Goal: Contribute content: Add original content to the website for others to see

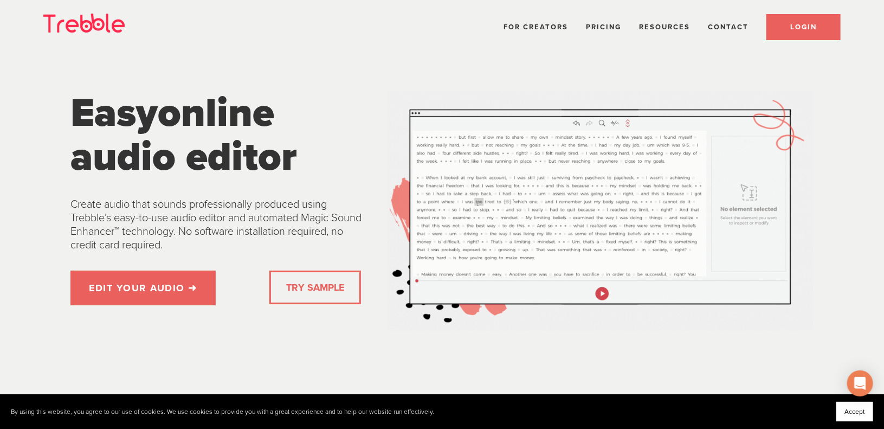
click at [801, 27] on span "LOGIN" at bounding box center [803, 27] width 27 height 9
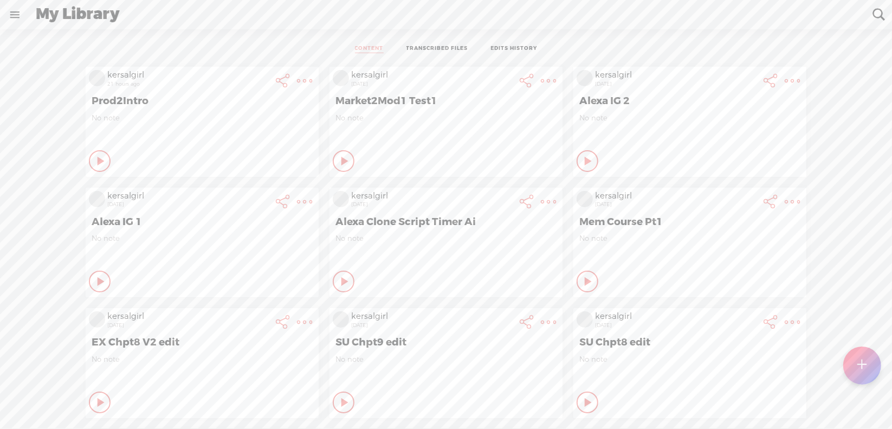
click at [297, 83] on t at bounding box center [304, 80] width 15 height 15
click at [243, 214] on link "Download Video" at bounding box center [238, 216] width 123 height 25
click at [866, 374] on t at bounding box center [862, 365] width 9 height 24
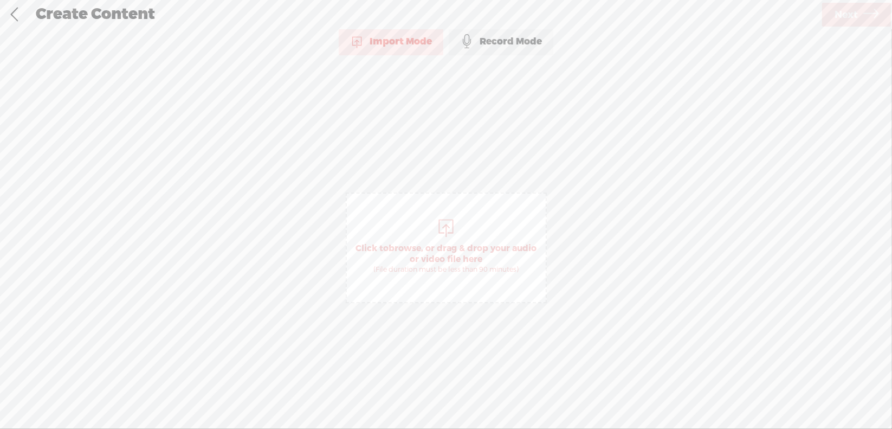
click at [415, 248] on span "browse" at bounding box center [405, 248] width 33 height 11
click at [843, 21] on span "Next" at bounding box center [846, 15] width 23 height 28
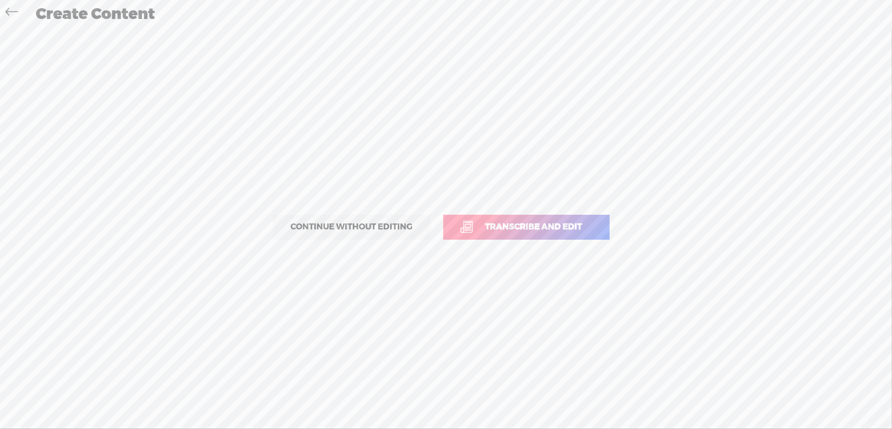
click at [538, 223] on span "Transcribe and edit" at bounding box center [534, 227] width 120 height 12
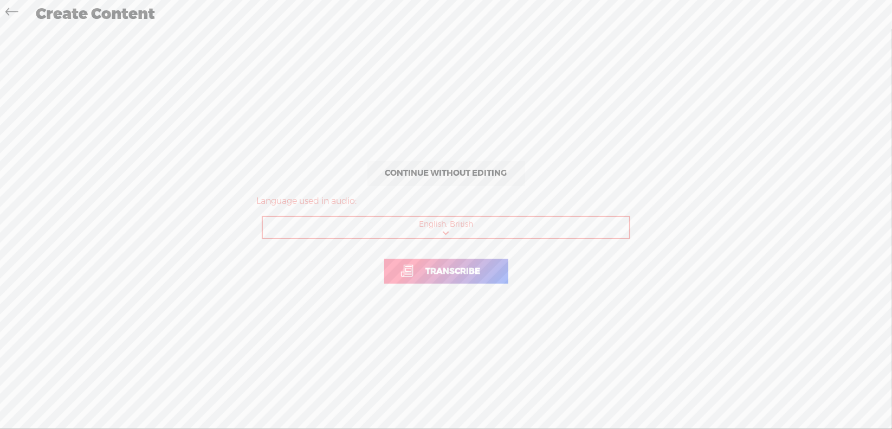
click at [435, 269] on span "Transcribe" at bounding box center [454, 271] width 78 height 12
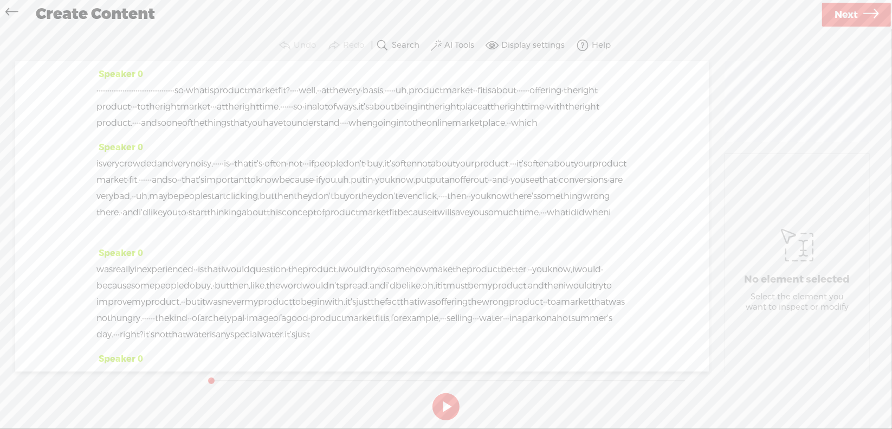
click at [443, 403] on button at bounding box center [446, 406] width 27 height 27
click at [447, 404] on button at bounding box center [446, 406] width 27 height 27
drag, startPoint x: 98, startPoint y: 89, endPoint x: 314, endPoint y: 98, distance: 216.5
click at [314, 98] on div "· · · · · · · · · · · · · · · · · · · · · · · · · · · · · · · · · · · · so · wh…" at bounding box center [362, 106] width 531 height 49
click at [241, 63] on span "Delete" at bounding box center [240, 64] width 27 height 11
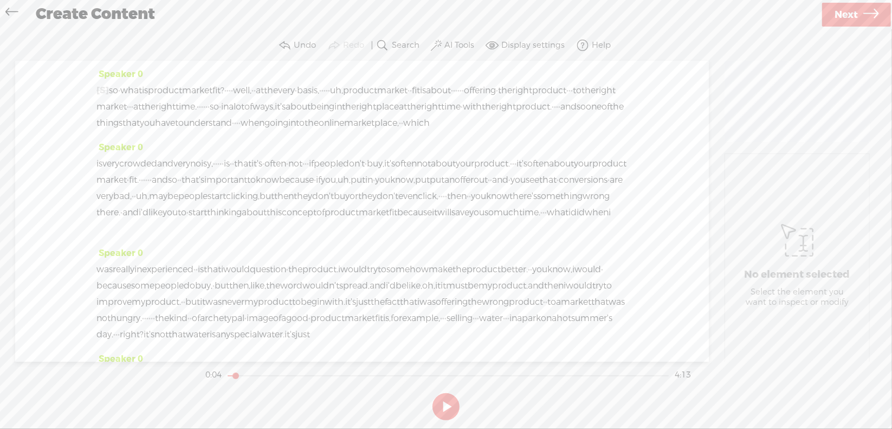
drag, startPoint x: 410, startPoint y: 86, endPoint x: 458, endPoint y: 93, distance: 47.8
click at [458, 93] on div "[S] · · · · · · · · · · · · · · · · · · · · · · · · · · · · · · · · · · · · so …" at bounding box center [362, 106] width 531 height 49
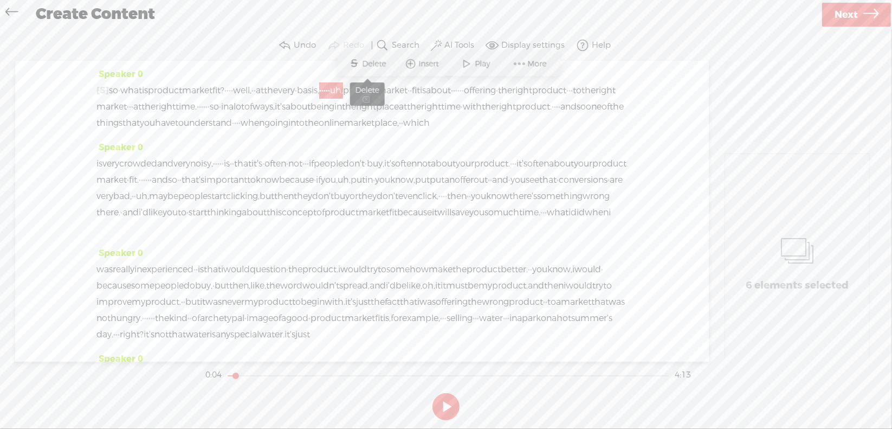
click at [378, 62] on span "Delete" at bounding box center [376, 64] width 27 height 11
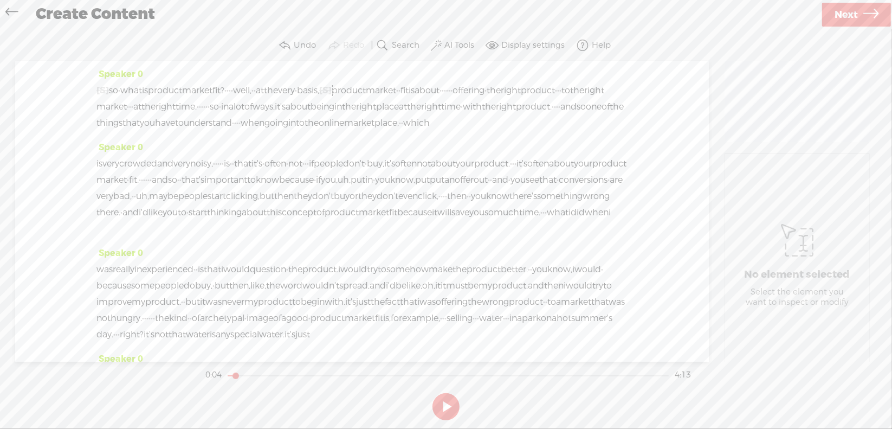
drag, startPoint x: 568, startPoint y: 92, endPoint x: 601, endPoint y: 92, distance: 33.1
click at [601, 92] on div "[S] · · · · · · · · · · · · · · · · · · · · · · · · · · · · · · · · · · · · so …" at bounding box center [362, 106] width 531 height 49
click at [522, 63] on span "Delete" at bounding box center [527, 64] width 27 height 11
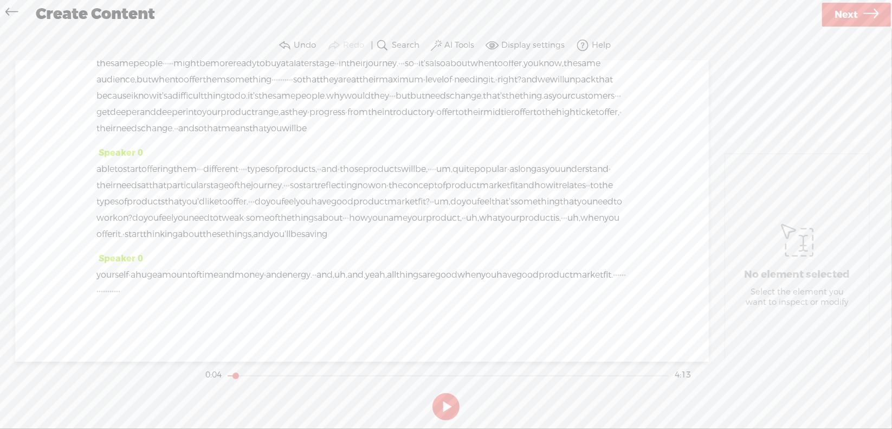
scroll to position [515, 0]
drag, startPoint x: 412, startPoint y: 275, endPoint x: 474, endPoint y: 275, distance: 62.4
click at [474, 275] on div "yourself · a huge amount of time and money · and energy. · · and, uh, and, yeah…" at bounding box center [362, 283] width 531 height 33
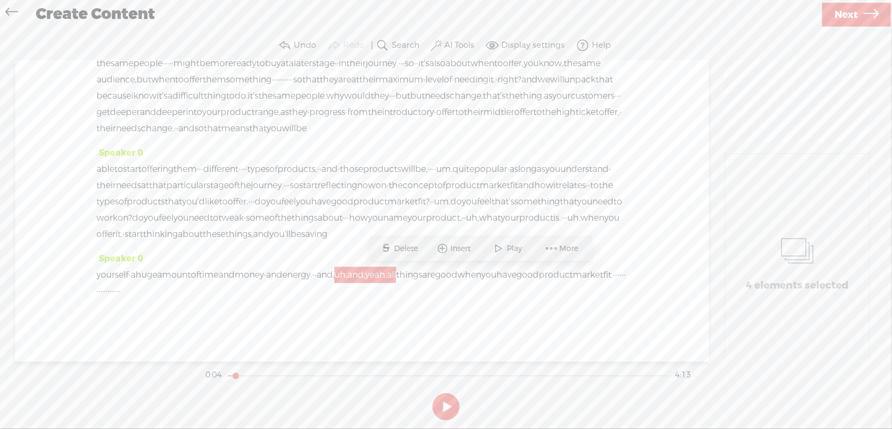
click at [480, 305] on div "Speaker 0 yourself · a huge amount of time and money · and energy. · · and, uh,…" at bounding box center [362, 278] width 531 height 57
click at [429, 305] on div "Speaker 0 yourself · a huge amount of time and money · and energy. · · and, uh,…" at bounding box center [362, 278] width 531 height 57
click at [396, 315] on div "Speaker 0 [S] · · · · · · · · · · · · · · · · · · · · · · · · · · · · · · · · ·…" at bounding box center [362, 211] width 694 height 301
click at [396, 274] on span "all" at bounding box center [391, 275] width 9 height 16
click at [433, 303] on div "Speaker 0 yourself · a huge amount of time and money · and energy. · · and, uh,…" at bounding box center [362, 278] width 531 height 57
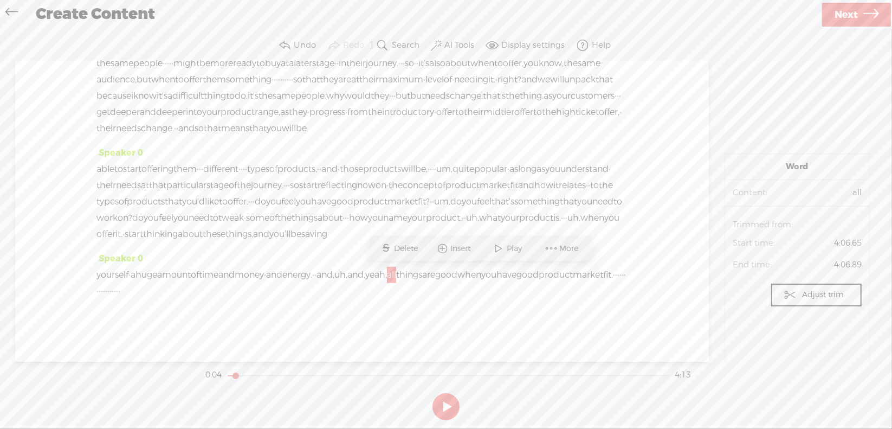
click at [458, 272] on span "good" at bounding box center [446, 275] width 22 height 16
drag, startPoint x: 410, startPoint y: 274, endPoint x: 471, endPoint y: 273, distance: 61.3
click at [471, 273] on div "yourself · a huge amount of time and money · and energy. · · and, uh, and, yeah…" at bounding box center [362, 283] width 531 height 33
click at [388, 248] on span "Delete" at bounding box center [387, 248] width 27 height 11
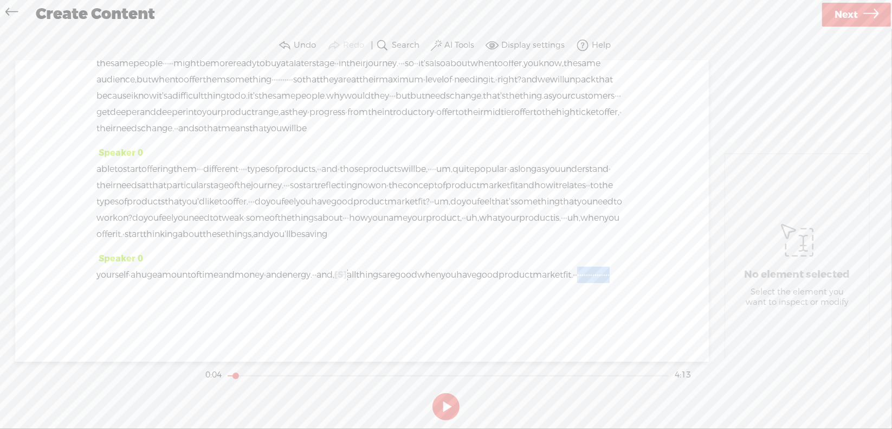
drag, startPoint x: 194, startPoint y: 288, endPoint x: 309, endPoint y: 292, distance: 115.0
click at [309, 292] on div "yourself · a huge amount of time and money · and energy. · · and, [S] uh, and, …" at bounding box center [362, 283] width 531 height 33
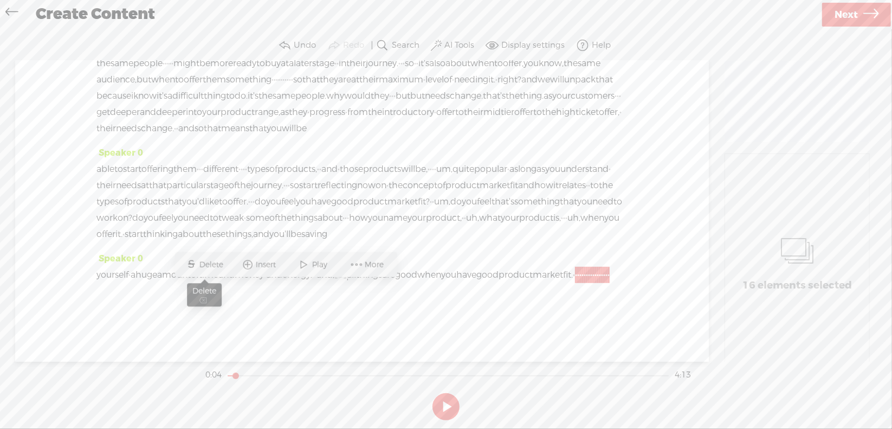
click at [220, 266] on span "Delete" at bounding box center [213, 264] width 27 height 11
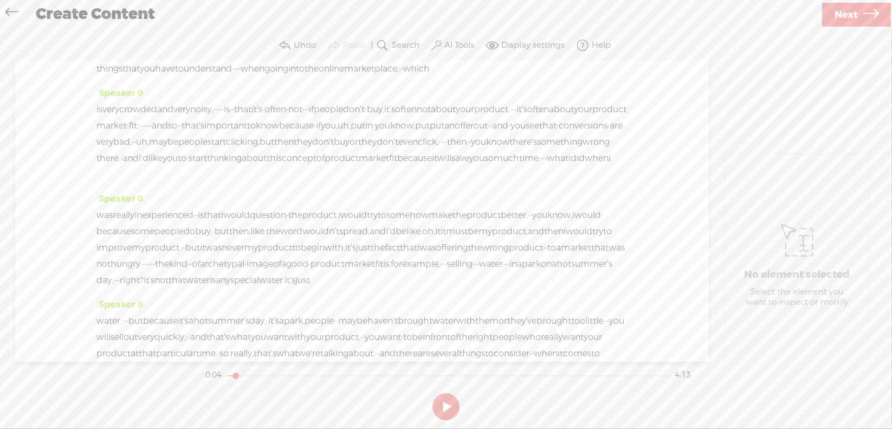
scroll to position [0, 0]
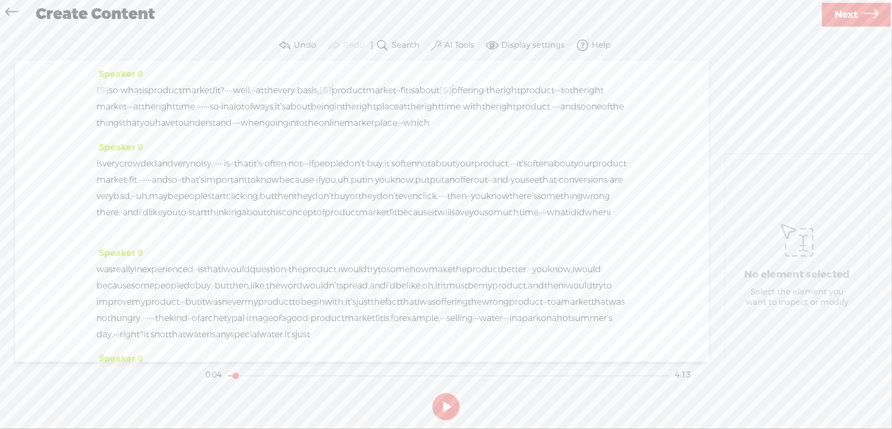
drag, startPoint x: 246, startPoint y: 179, endPoint x: 268, endPoint y: 183, distance: 22.1
click at [268, 183] on div "is very crowded and very [GEOGRAPHIC_DATA], · · · · · is · · that it's · often …" at bounding box center [362, 196] width 531 height 81
click at [202, 153] on span "Delete" at bounding box center [197, 153] width 27 height 11
drag, startPoint x: 307, startPoint y: 178, endPoint x: 393, endPoint y: 179, distance: 85.7
click at [393, 179] on div "is very crowded and very [GEOGRAPHIC_DATA], [S] · · · · · is · · that it's · of…" at bounding box center [362, 196] width 531 height 81
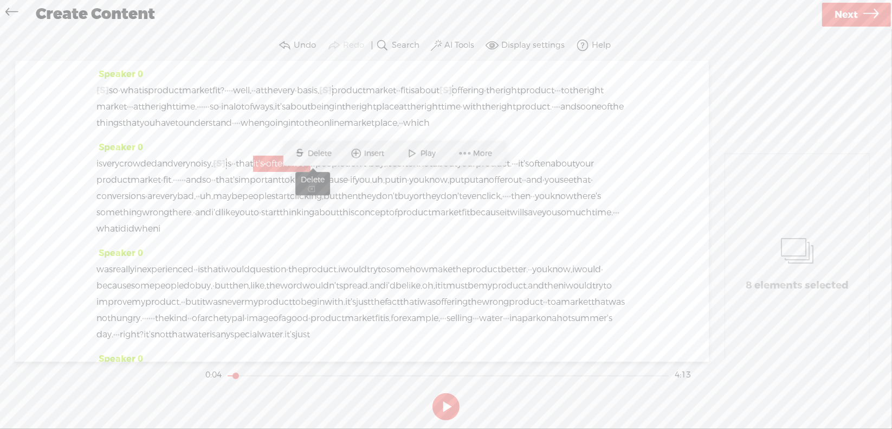
click at [320, 153] on span "Delete" at bounding box center [321, 153] width 27 height 11
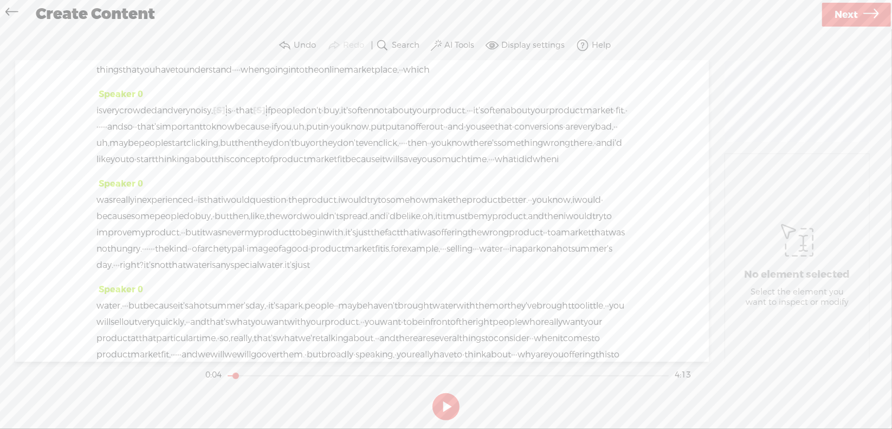
scroll to position [54, 0]
drag, startPoint x: 280, startPoint y: 142, endPoint x: 303, endPoint y: 143, distance: 23.3
click at [303, 143] on div "is very crowded and very [GEOGRAPHIC_DATA], [S] · · · · · is · · that [S] it's …" at bounding box center [362, 133] width 531 height 65
click at [229, 115] on span "Delete" at bounding box center [232, 115] width 27 height 11
drag, startPoint x: 508, startPoint y: 143, endPoint x: 466, endPoint y: 149, distance: 42.2
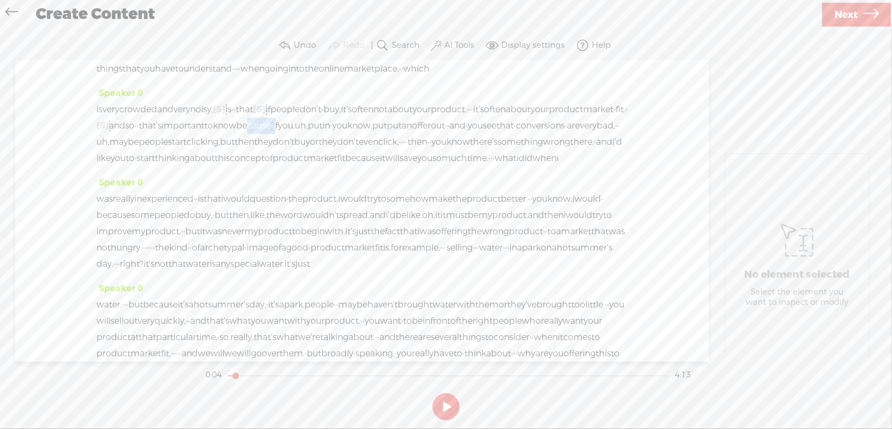
click at [466, 149] on div "is very crowded and very [GEOGRAPHIC_DATA], [S] · · · · · is · · that [S] it's …" at bounding box center [362, 133] width 531 height 65
click at [295, 134] on span "you," at bounding box center [286, 126] width 17 height 16
drag, startPoint x: 541, startPoint y: 139, endPoint x: 547, endPoint y: 139, distance: 6.5
click at [308, 134] on span "uh," at bounding box center [301, 126] width 13 height 16
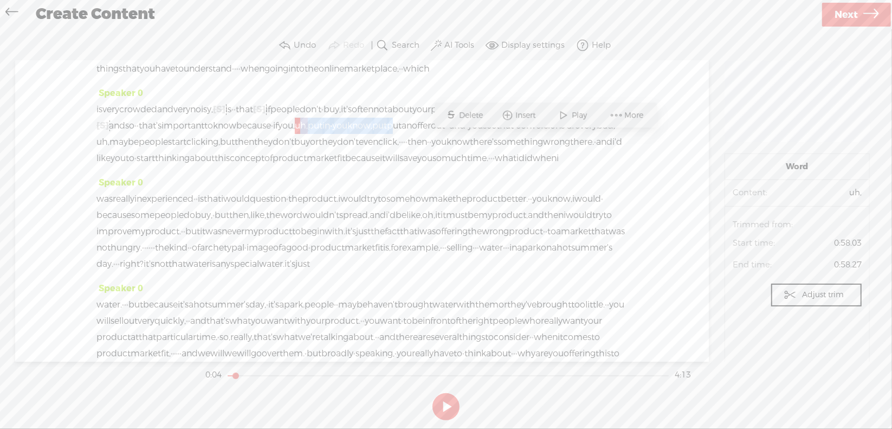
drag, startPoint x: 540, startPoint y: 142, endPoint x: 147, endPoint y: 162, distance: 393.0
click at [147, 162] on div "is very crowded and very [GEOGRAPHIC_DATA], [S] · · · · · is · · that [S] it's …" at bounding box center [362, 133] width 531 height 65
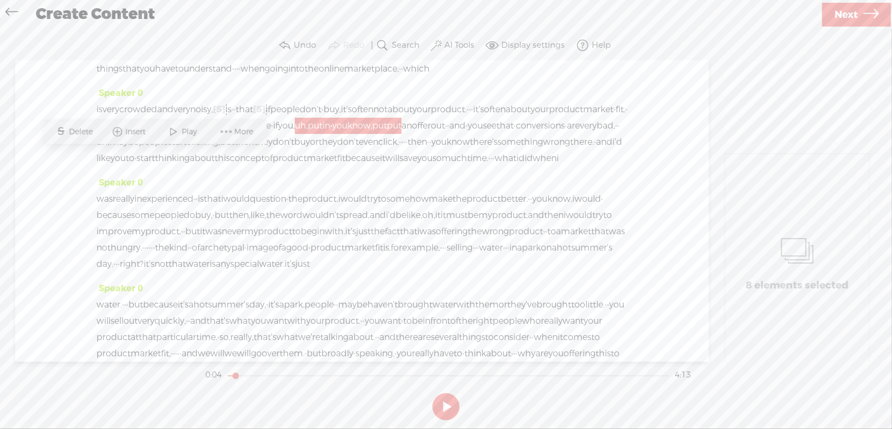
click at [235, 150] on span "then" at bounding box center [245, 142] width 20 height 16
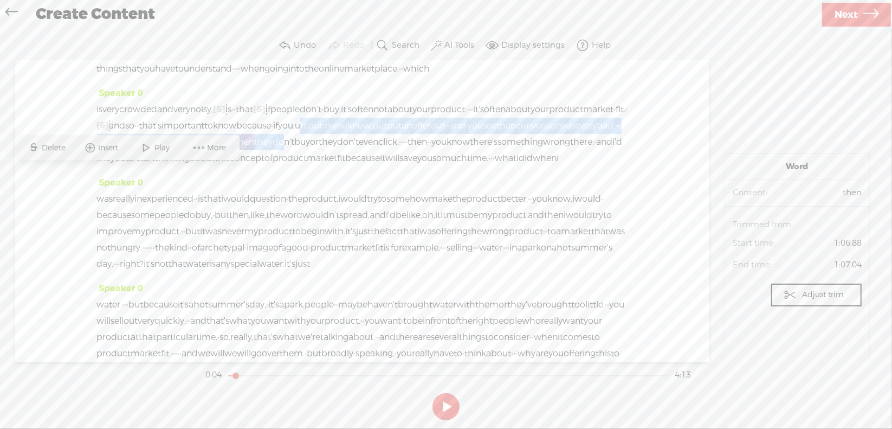
drag, startPoint x: 539, startPoint y: 138, endPoint x: 195, endPoint y: 172, distance: 346.0
click at [170, 166] on div "is very crowded and very [GEOGRAPHIC_DATA], [S] · · · · · is · · that [S] it's …" at bounding box center [362, 133] width 531 height 65
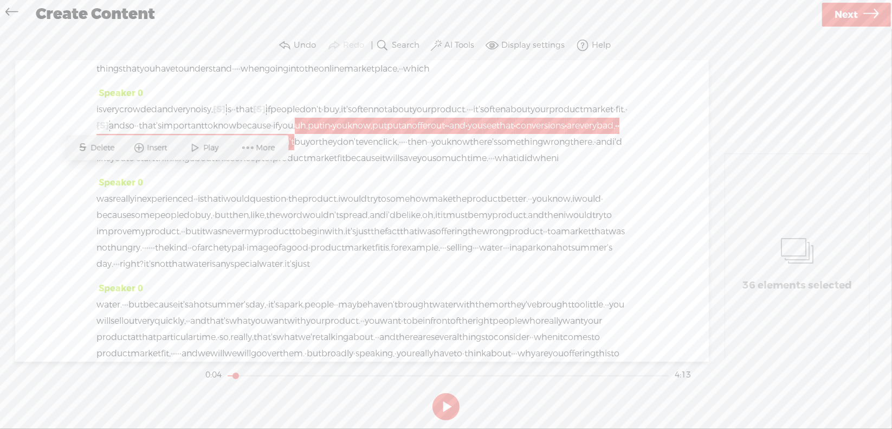
click at [337, 150] on span "don't" at bounding box center [348, 142] width 22 height 16
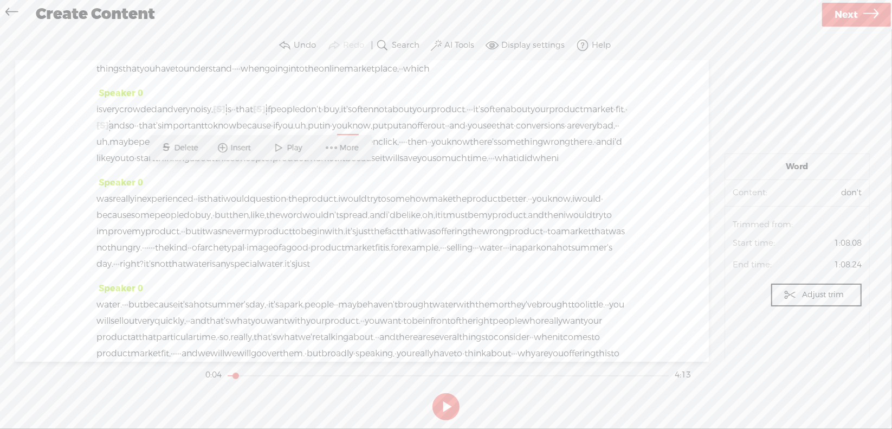
click at [653, 107] on div "Speaker 0 [S] · · · · · · · · · · · · · · · · · · · · · · · · · · · · · · · · ·…" at bounding box center [362, 211] width 694 height 301
click at [467, 118] on span "product." at bounding box center [449, 109] width 36 height 16
drag, startPoint x: 541, startPoint y: 143, endPoint x: 144, endPoint y: 162, distance: 397.8
click at [144, 162] on div "is very crowded and very [GEOGRAPHIC_DATA], [S] · · · · · is · · that [S] it's …" at bounding box center [362, 133] width 531 height 65
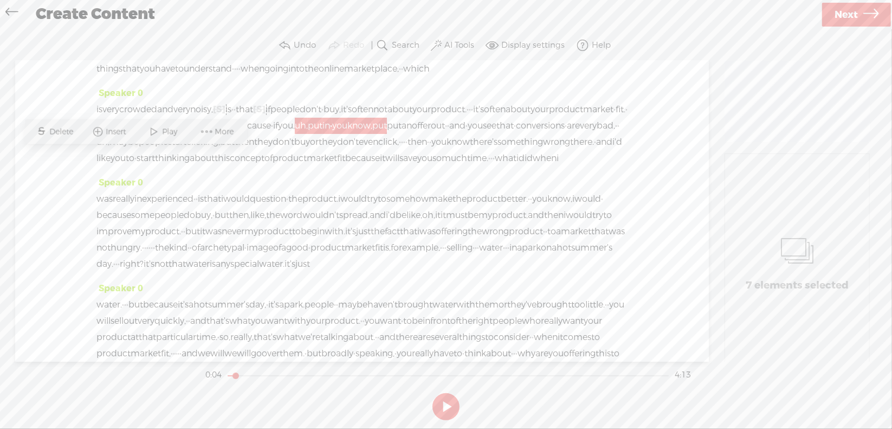
click at [63, 135] on span "Delete" at bounding box center [63, 131] width 27 height 11
drag, startPoint x: 349, startPoint y: 157, endPoint x: 372, endPoint y: 159, distance: 24.0
click at [372, 159] on div "is very crowded and very [GEOGRAPHIC_DATA], [S] · · · · · is · · that [S] it's …" at bounding box center [362, 133] width 531 height 65
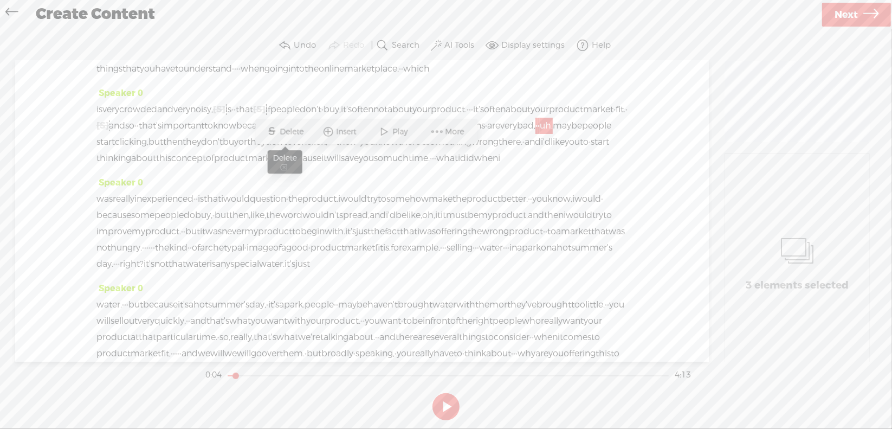
click at [275, 128] on span "S" at bounding box center [272, 132] width 16 height 20
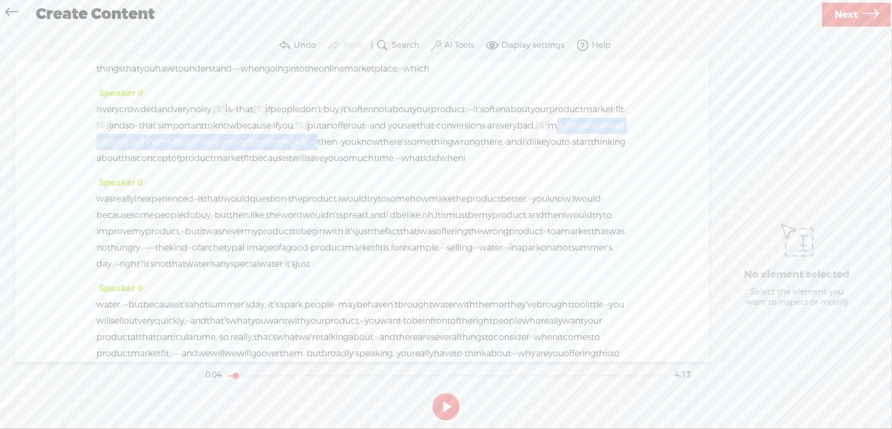
drag, startPoint x: 365, startPoint y: 156, endPoint x: 228, endPoint y: 180, distance: 138.7
click at [228, 166] on div "is very crowded and very [GEOGRAPHIC_DATA], [S] · · · · · is · · that [S] it's …" at bounding box center [362, 133] width 531 height 65
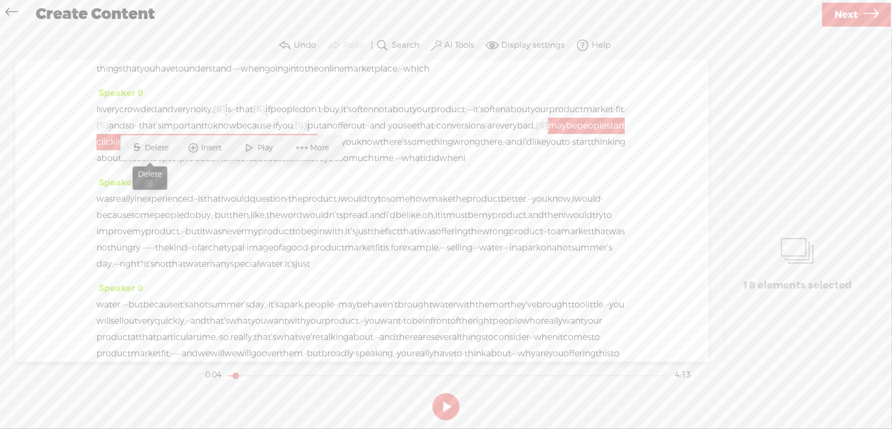
click at [157, 146] on span "Delete" at bounding box center [158, 148] width 27 height 11
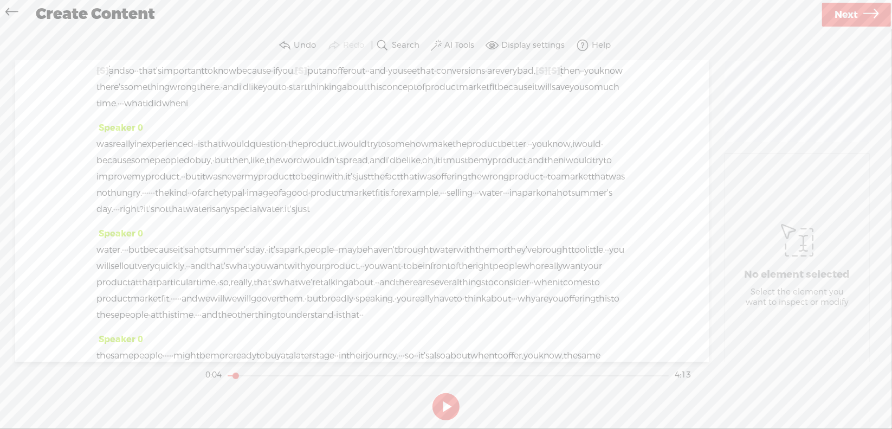
scroll to position [108, 0]
drag, startPoint x: 474, startPoint y: 178, endPoint x: 517, endPoint y: 177, distance: 42.8
click at [517, 177] on div "was really inexperienced · · is that i would question · the product. i would tr…" at bounding box center [362, 177] width 531 height 81
click at [393, 112] on div "is very crowded and very [GEOGRAPHIC_DATA], [S] · · · · · is · · that [S] it's …" at bounding box center [362, 79] width 531 height 65
click at [350, 112] on div "is very crowded and very [GEOGRAPHIC_DATA], [S] · · · · · is · · that [S] it's …" at bounding box center [362, 79] width 531 height 65
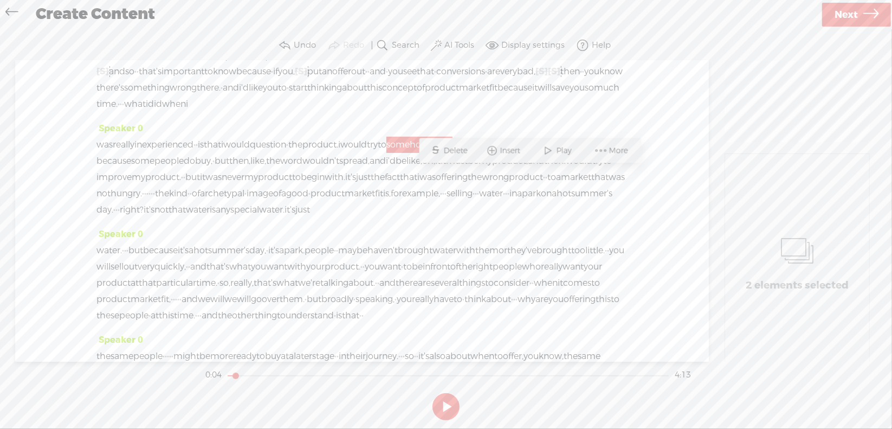
click at [668, 205] on div "Speaker 0 [S] · · · · · · · · · · · · · · · · · · · · · · · · · · · · · · · · ·…" at bounding box center [362, 211] width 694 height 301
click at [601, 212] on div "was really inexperienced · · is that i would question · the product. i would tr…" at bounding box center [362, 177] width 531 height 81
click at [592, 185] on span "that" at bounding box center [600, 177] width 17 height 16
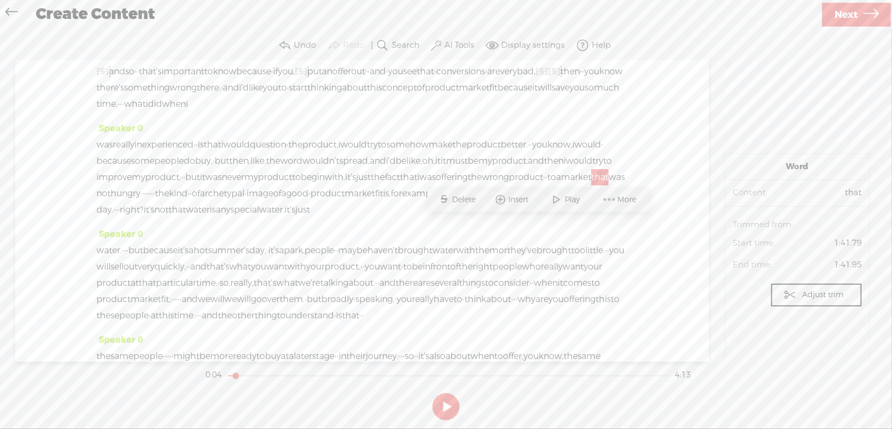
click at [429, 153] on span "somehow" at bounding box center [408, 145] width 42 height 16
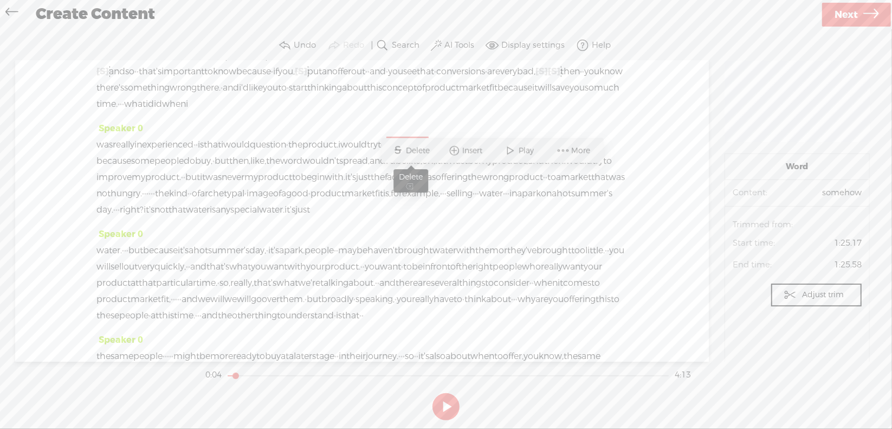
click at [420, 148] on span "Delete" at bounding box center [420, 150] width 27 height 11
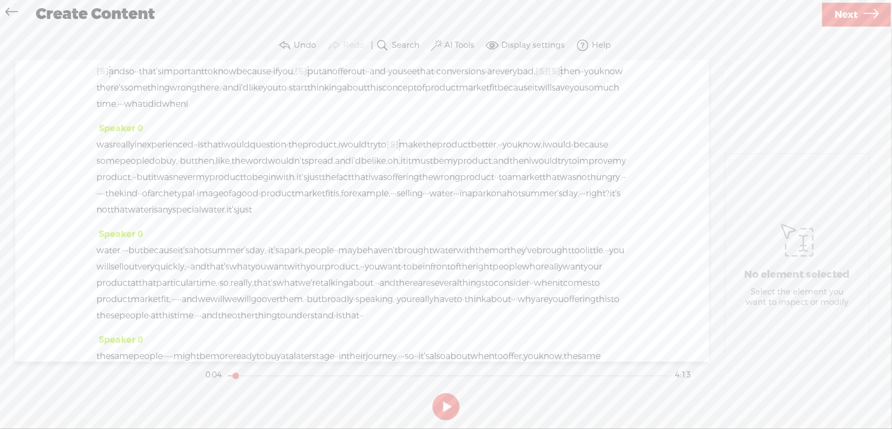
drag, startPoint x: 98, startPoint y: 193, endPoint x: 331, endPoint y: 198, distance: 233.7
click at [331, 198] on div "was really inexperienced · · is that i would question · the product. i would tr…" at bounding box center [362, 177] width 531 height 81
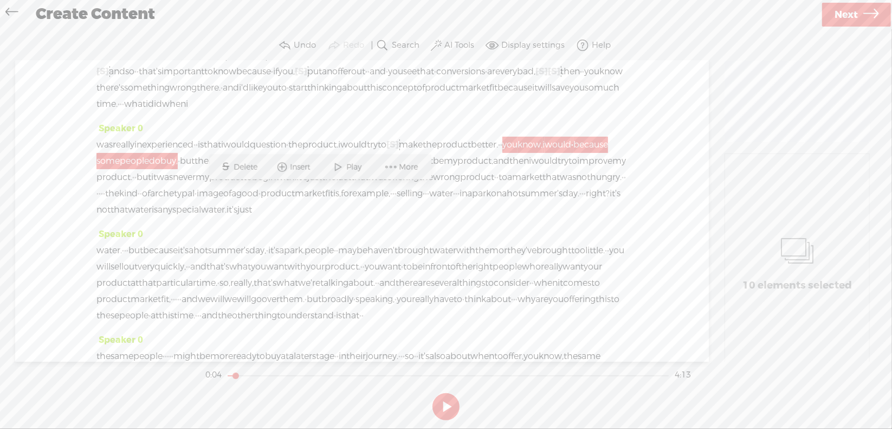
click at [240, 162] on span "S Delete" at bounding box center [239, 167] width 54 height 20
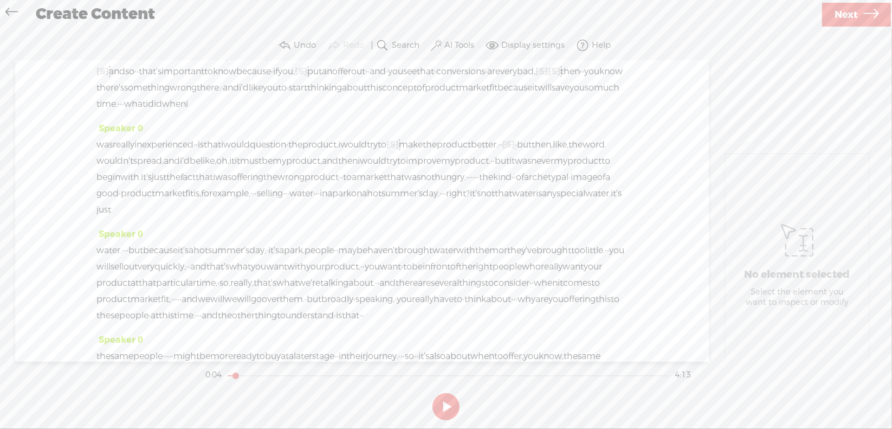
click at [553, 153] on span "like," at bounding box center [561, 145] width 16 height 16
click at [107, 168] on span "Delete" at bounding box center [102, 167] width 27 height 11
drag, startPoint x: 120, startPoint y: 192, endPoint x: 218, endPoint y: 215, distance: 100.2
click at [218, 215] on div "was really inexperienced · · is that i would question · the product. i would tr…" at bounding box center [362, 177] width 531 height 81
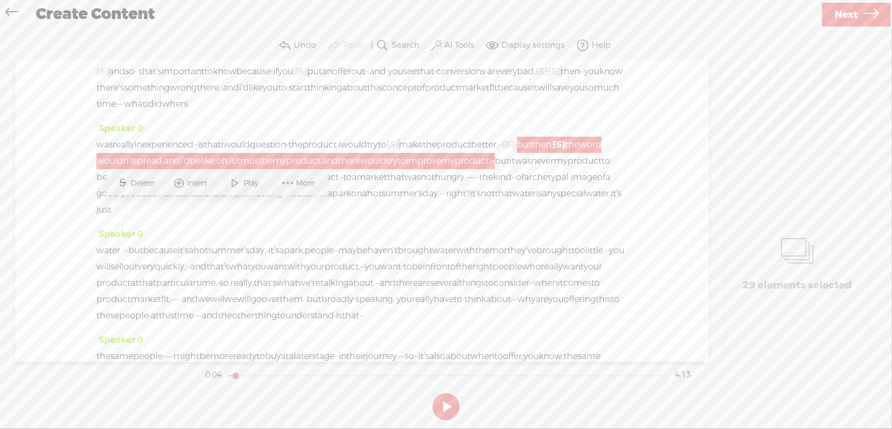
click at [134, 179] on span "Delete" at bounding box center [144, 183] width 27 height 11
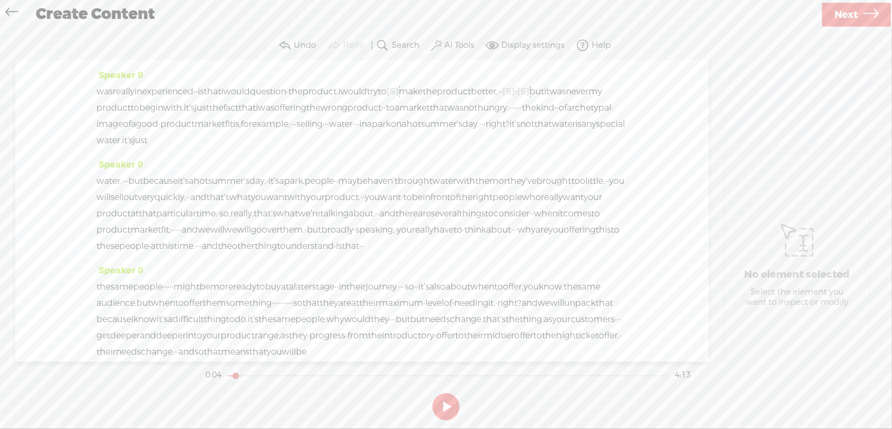
scroll to position [163, 0]
drag, startPoint x: 248, startPoint y: 155, endPoint x: 269, endPoint y: 155, distance: 21.2
click at [269, 147] on div "was really inexperienced · · is that i would question · the product. i would tr…" at bounding box center [362, 114] width 531 height 65
click at [183, 127] on span "Delete" at bounding box center [195, 129] width 27 height 11
click at [571, 115] on span "archetypal" at bounding box center [593, 107] width 44 height 16
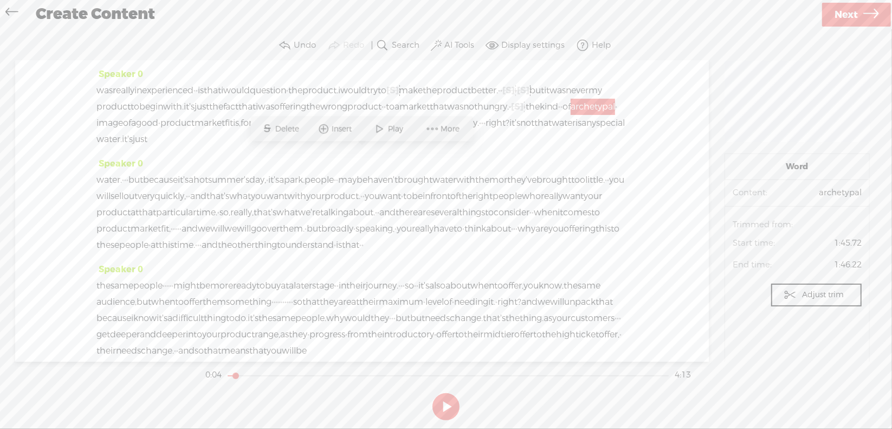
click at [291, 127] on span "Delete" at bounding box center [288, 129] width 27 height 11
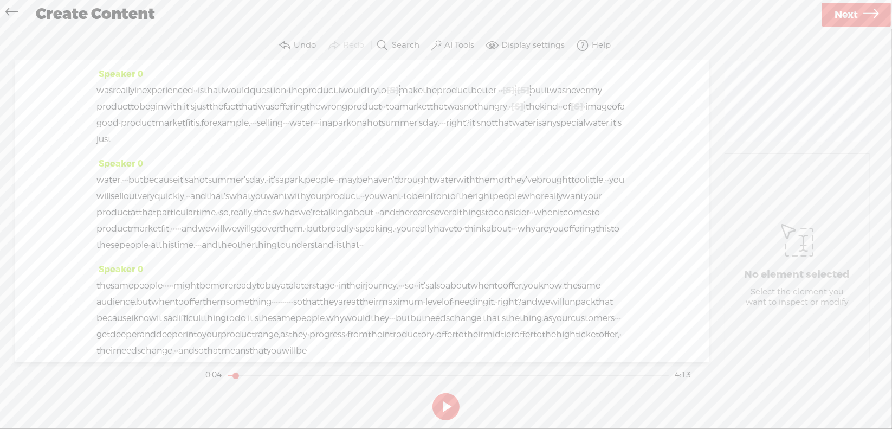
drag, startPoint x: 272, startPoint y: 152, endPoint x: 413, endPoint y: 160, distance: 141.7
click at [413, 147] on div "was really inexperienced · · is that i would question · the product. i would tr…" at bounding box center [362, 114] width 531 height 65
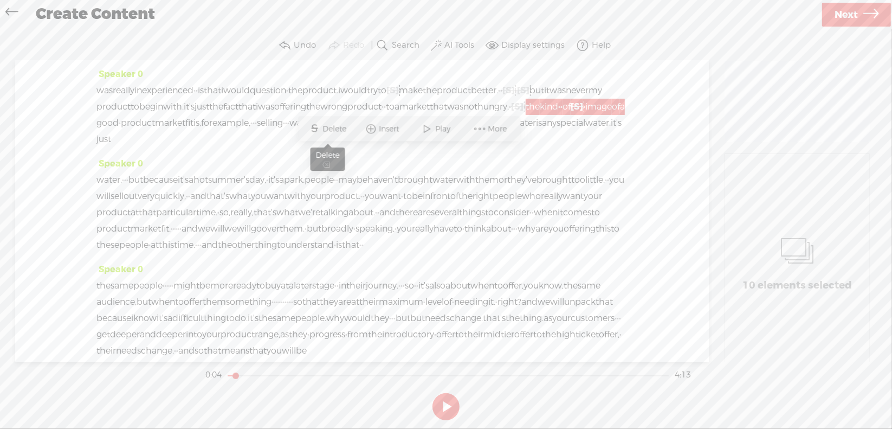
click at [336, 127] on span "Delete" at bounding box center [336, 129] width 27 height 11
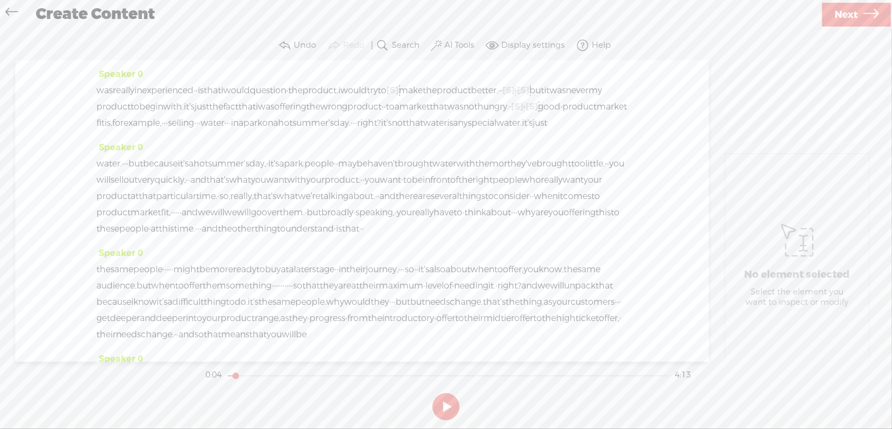
drag, startPoint x: 237, startPoint y: 170, endPoint x: 279, endPoint y: 170, distance: 41.8
click at [279, 131] on div "was really inexperienced · · is that i would question · the product. i would tr…" at bounding box center [362, 106] width 531 height 49
click at [198, 146] on span "Delete" at bounding box center [192, 145] width 27 height 11
click at [435, 131] on span "any" at bounding box center [442, 123] width 15 height 16
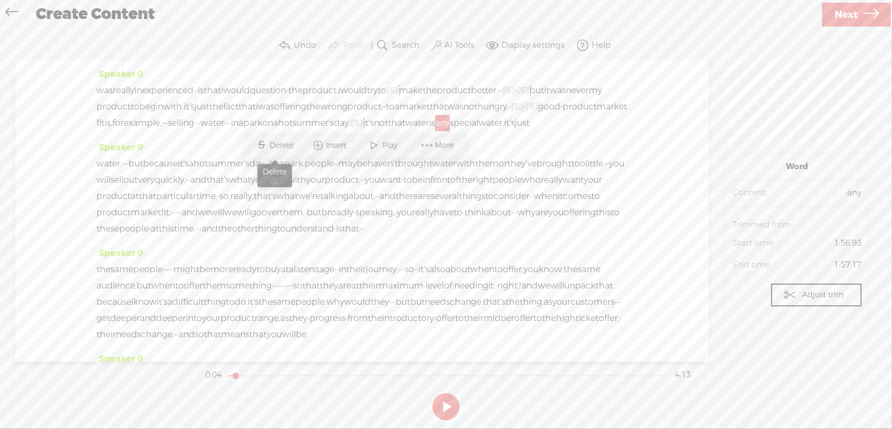
click at [288, 148] on span "Delete" at bounding box center [283, 145] width 27 height 11
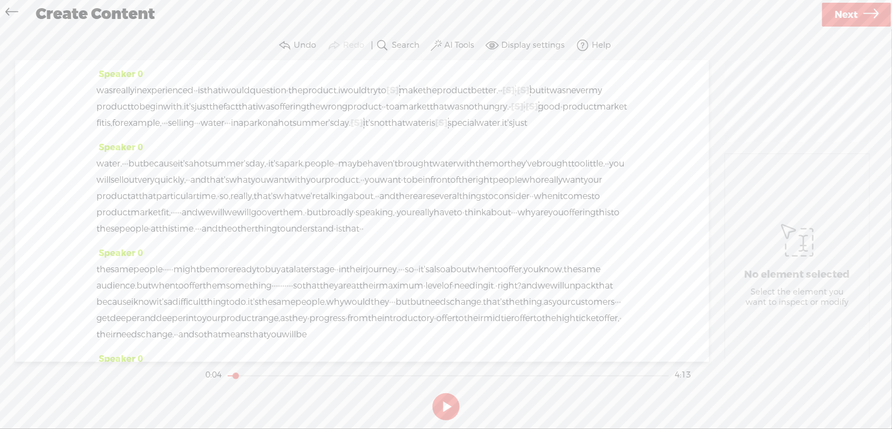
click at [477, 131] on span "water." at bounding box center [489, 123] width 25 height 16
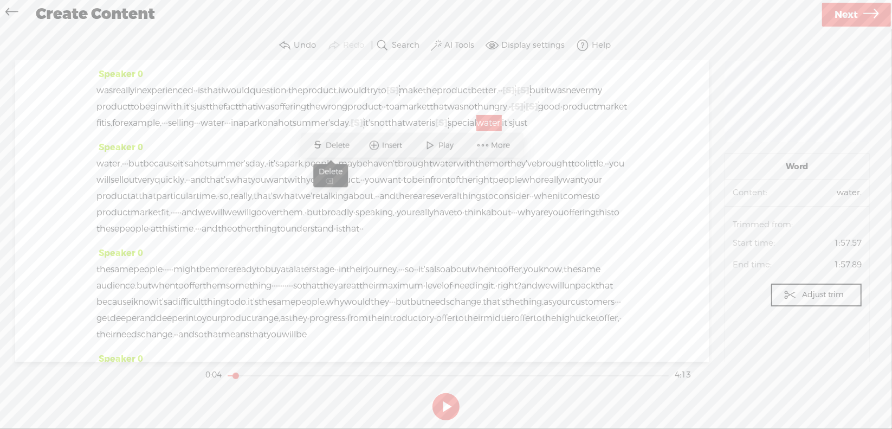
click at [336, 148] on span "Delete" at bounding box center [339, 145] width 27 height 11
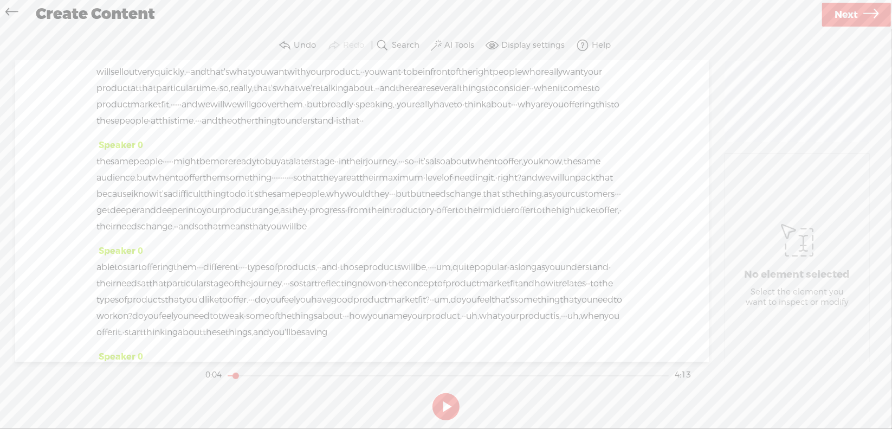
scroll to position [271, 0]
click at [254, 96] on span "really," at bounding box center [241, 88] width 23 height 16
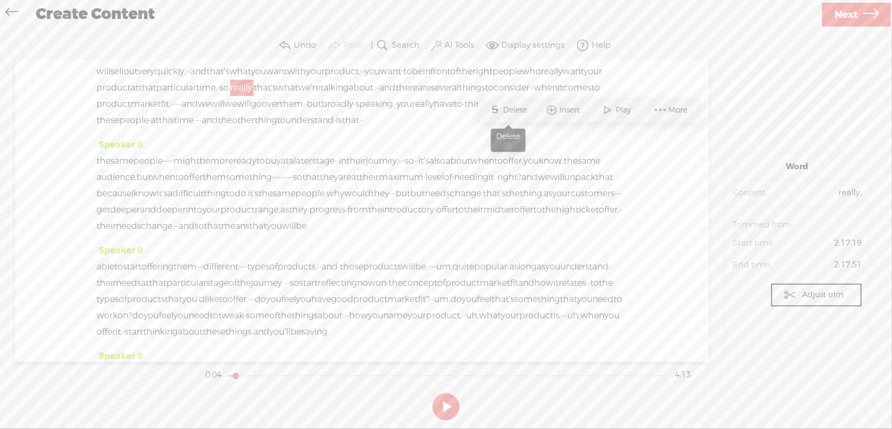
click at [516, 105] on span "Delete" at bounding box center [517, 110] width 27 height 11
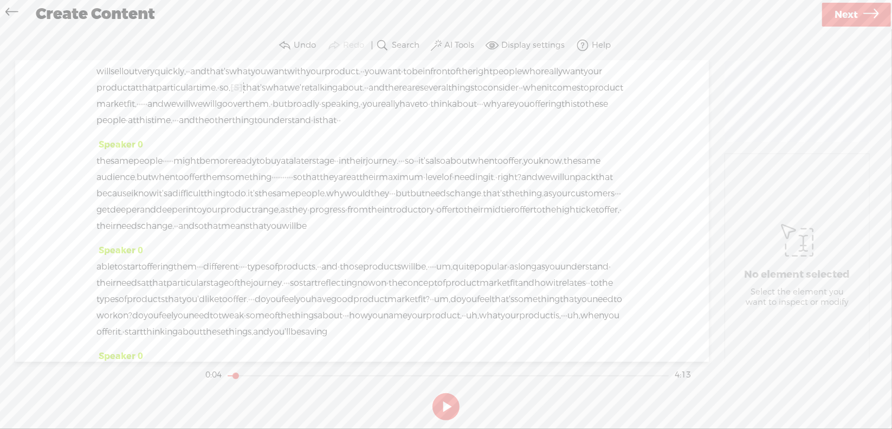
drag, startPoint x: 561, startPoint y: 131, endPoint x: 248, endPoint y: 152, distance: 314.1
click at [248, 128] on div "water. · · · but because it's a hot summer's day, · it's a park. people · · may…" at bounding box center [362, 87] width 531 height 81
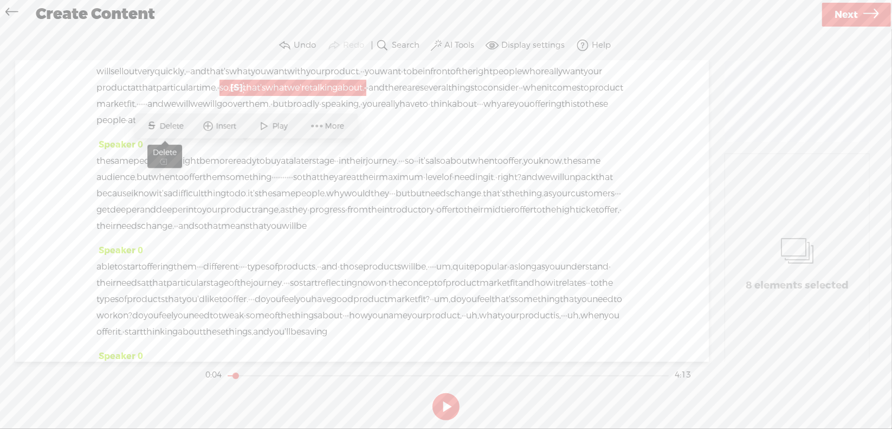
click at [173, 126] on span "Delete" at bounding box center [173, 126] width 27 height 11
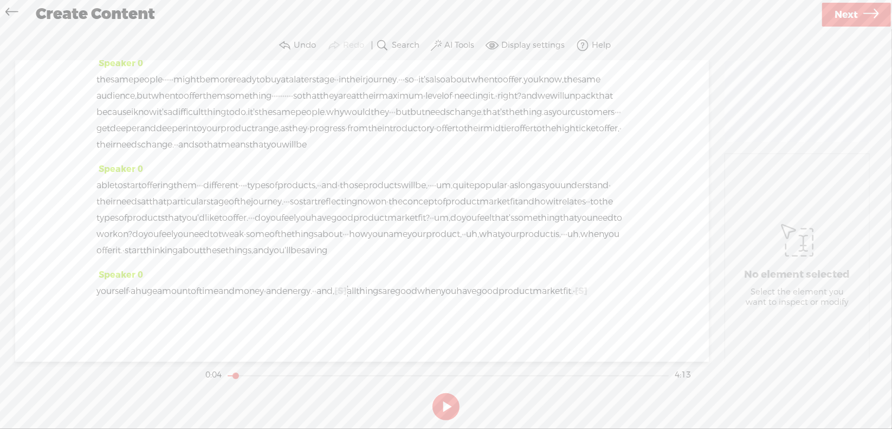
scroll to position [380, 0]
click at [169, 88] on span "·" at bounding box center [168, 80] width 2 height 16
drag, startPoint x: 180, startPoint y: 117, endPoint x: 201, endPoint y: 117, distance: 21.2
click at [201, 117] on div "the same people · · · · · might be more ready to buy at a later stage · · in th…" at bounding box center [362, 112] width 531 height 81
click at [134, 94] on span "Delete" at bounding box center [126, 91] width 27 height 11
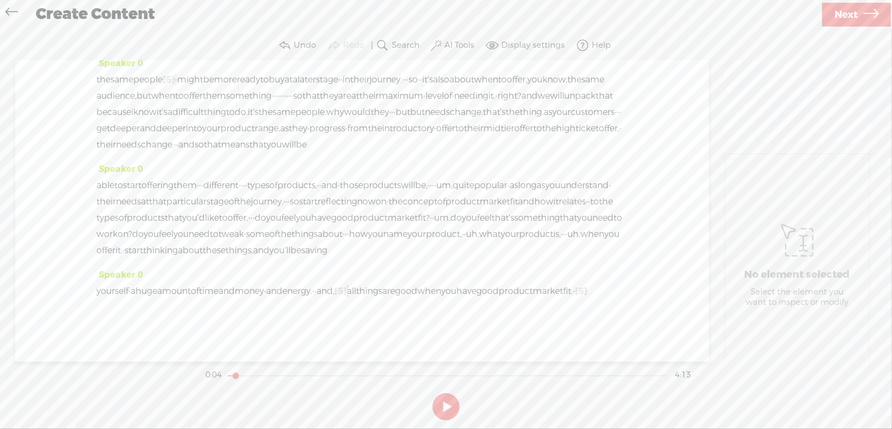
drag, startPoint x: 478, startPoint y: 131, endPoint x: 525, endPoint y: 129, distance: 47.2
click at [525, 129] on div "the same people [S] · · · · · might be more ready to buy at a later stage · · i…" at bounding box center [362, 112] width 531 height 81
click at [451, 107] on span "Delete" at bounding box center [450, 107] width 27 height 11
click at [493, 96] on span "right?" at bounding box center [505, 96] width 24 height 16
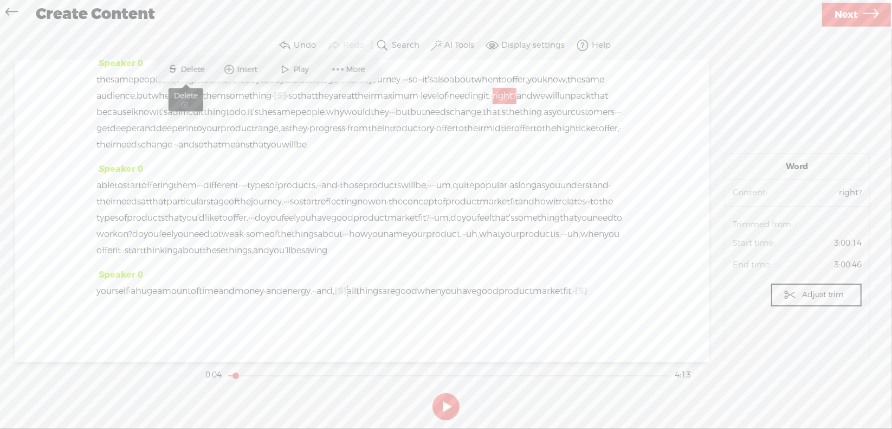
click at [194, 67] on span "Delete" at bounding box center [194, 69] width 27 height 11
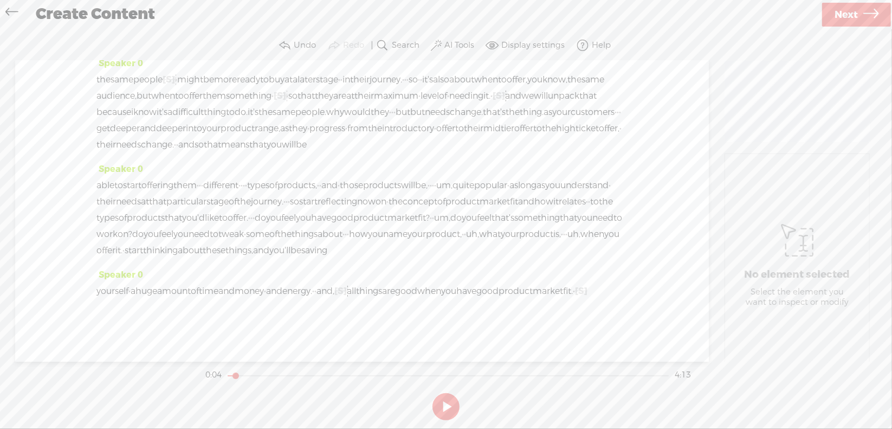
scroll to position [380, 0]
drag, startPoint x: 275, startPoint y: 149, endPoint x: 292, endPoint y: 167, distance: 24.5
click at [292, 153] on div "the same people [S] · · · · · might be more ready to buy at a later stage · · i…" at bounding box center [362, 112] width 531 height 81
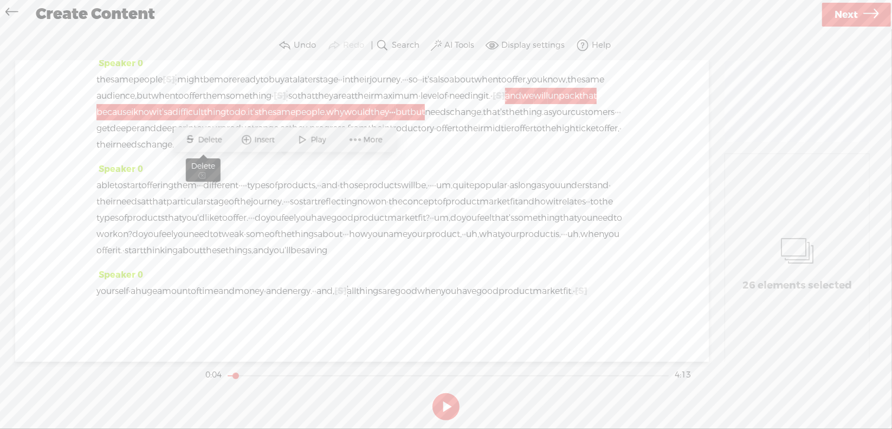
click at [201, 134] on span "S Delete" at bounding box center [204, 140] width 54 height 20
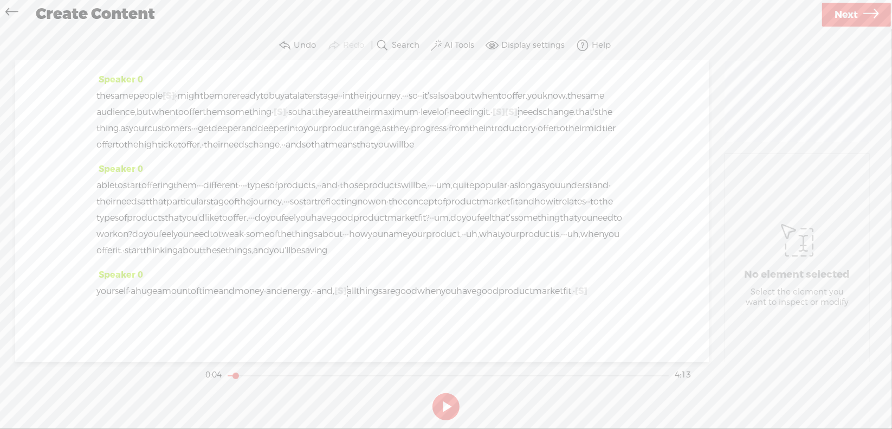
drag, startPoint x: 361, startPoint y: 150, endPoint x: 429, endPoint y: 153, distance: 68.4
click at [429, 153] on div "the same people [S] · · · · · might be more ready to buy at a later stage · · i…" at bounding box center [362, 120] width 531 height 65
click at [335, 120] on span "Delete" at bounding box center [343, 123] width 27 height 11
drag, startPoint x: 287, startPoint y: 96, endPoint x: 351, endPoint y: 99, distance: 64.0
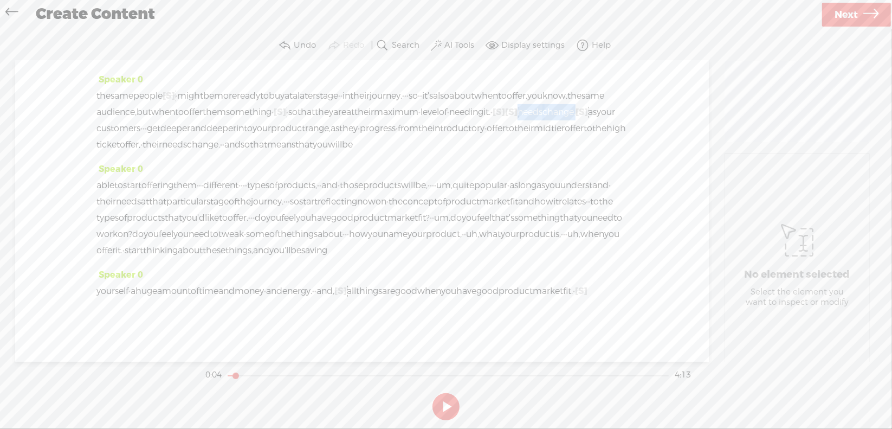
click at [351, 99] on div "the same people [S] · · · · · might be more ready to buy at a later stage · · i…" at bounding box center [362, 120] width 531 height 65
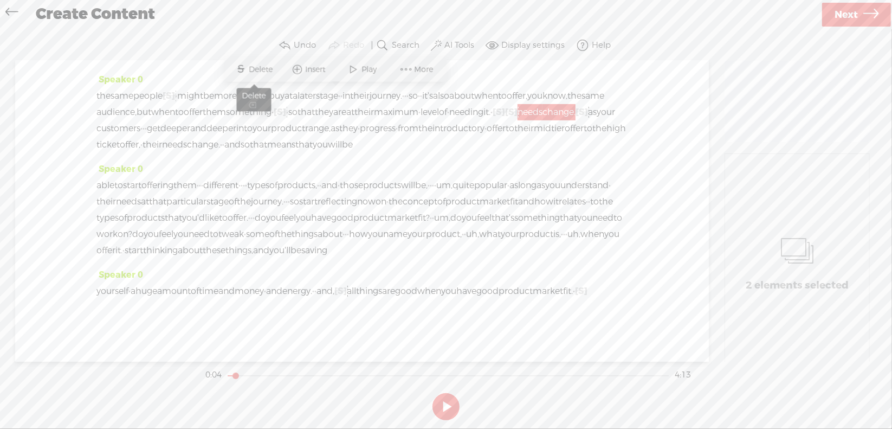
click at [261, 69] on span "Delete" at bounding box center [262, 69] width 27 height 11
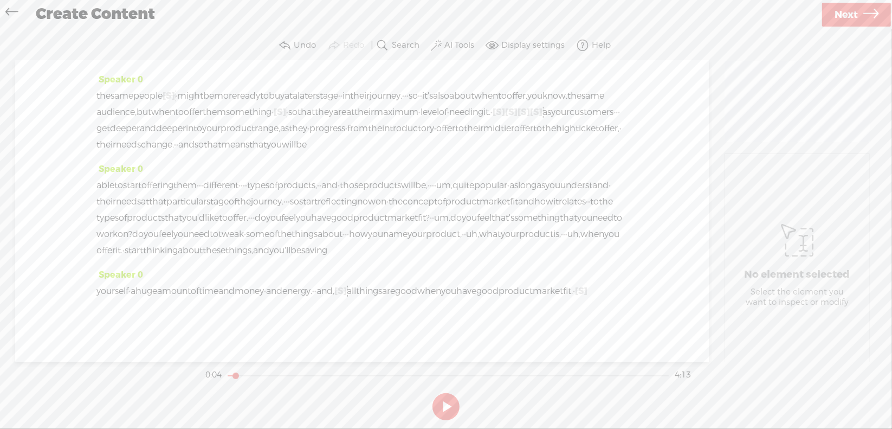
scroll to position [449, 0]
click at [201, 177] on span "·" at bounding box center [200, 185] width 2 height 16
drag, startPoint x: 225, startPoint y: 152, endPoint x: 239, endPoint y: 152, distance: 13.6
click at [239, 177] on div "able to start offering them · · · different · · · · types of products, · · and …" at bounding box center [362, 217] width 531 height 81
click at [158, 124] on span "Delete" at bounding box center [164, 126] width 27 height 11
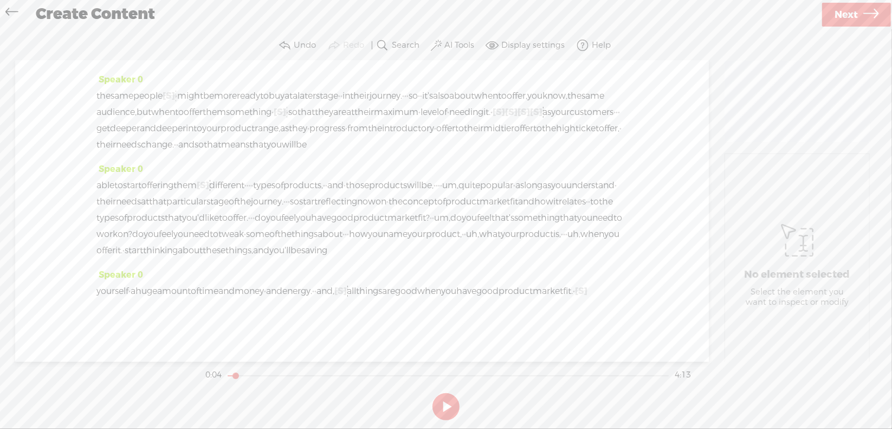
drag, startPoint x: 283, startPoint y: 151, endPoint x: 300, endPoint y: 150, distance: 17.4
click at [300, 177] on div "able to start offering them [S] · · · different · · · · types of products, · · …" at bounding box center [362, 217] width 531 height 81
click at [217, 125] on span "Delete" at bounding box center [228, 126] width 27 height 11
drag, startPoint x: 532, startPoint y: 151, endPoint x: 570, endPoint y: 152, distance: 38.5
click at [570, 177] on div "able to start offering them [S] · · · different [S] · · · · types of products, …" at bounding box center [362, 217] width 531 height 81
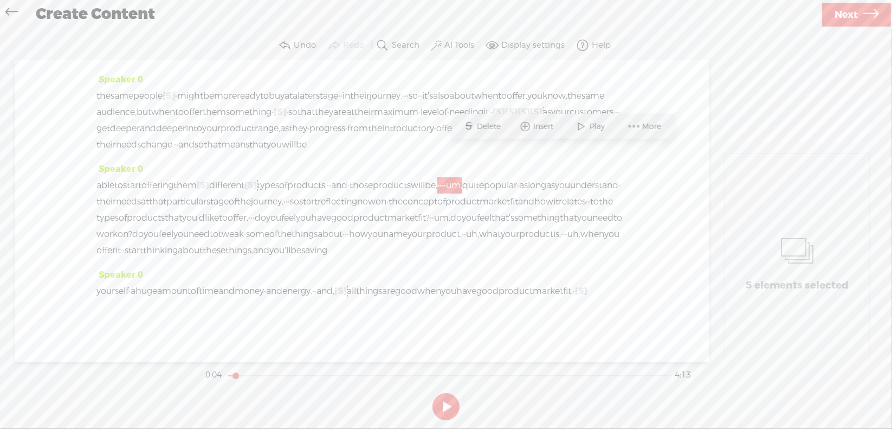
click at [496, 124] on span "Delete" at bounding box center [490, 126] width 27 height 11
drag, startPoint x: 301, startPoint y: 201, endPoint x: 326, endPoint y: 201, distance: 24.4
click at [326, 201] on div "able to start offering them [S] · · · different [S] · · · · types of products, …" at bounding box center [362, 217] width 531 height 81
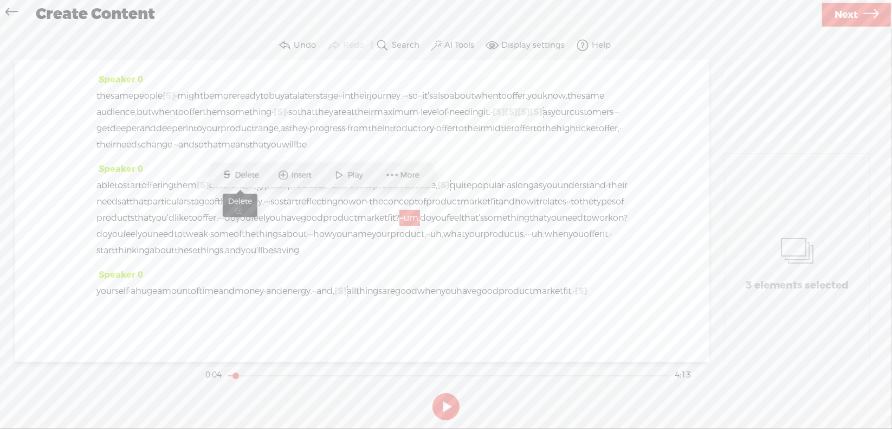
click at [254, 174] on span "Delete" at bounding box center [248, 175] width 27 height 11
drag, startPoint x: 589, startPoint y: 187, endPoint x: 653, endPoint y: 292, distance: 123.4
click at [653, 292] on div "Speaker 0 [S] · · · · · · · · · · · · · · · · · · · · · · · · · · · · · · · · ·…" at bounding box center [362, 211] width 694 height 301
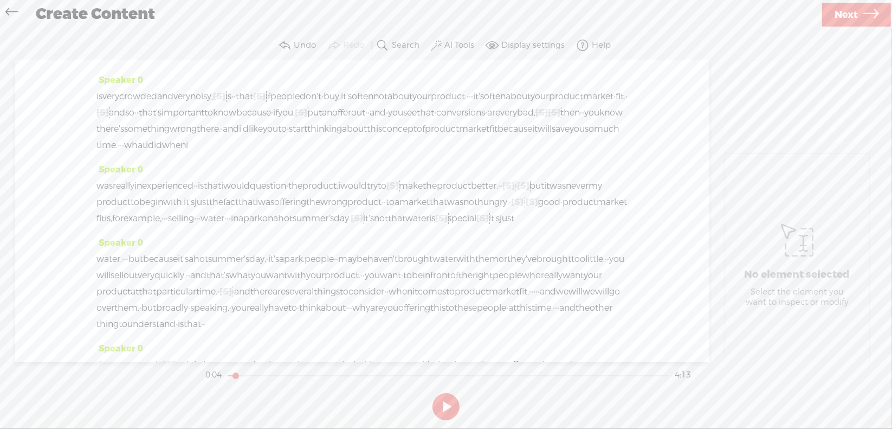
scroll to position [0, 0]
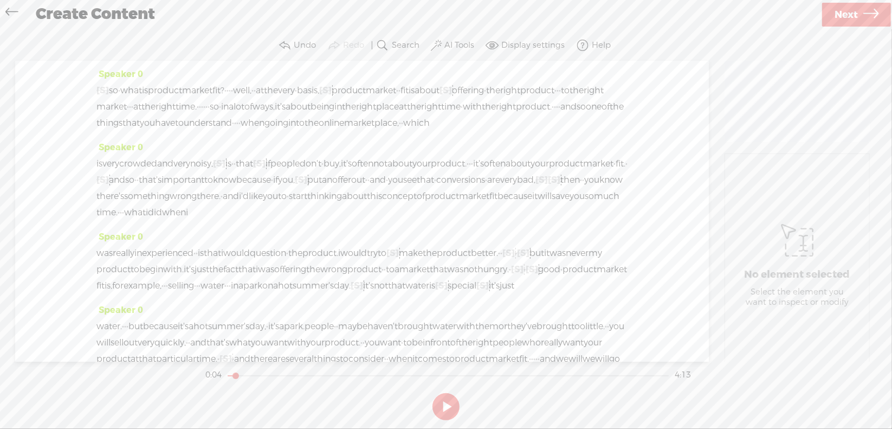
click at [117, 92] on span "so" at bounding box center [113, 90] width 9 height 16
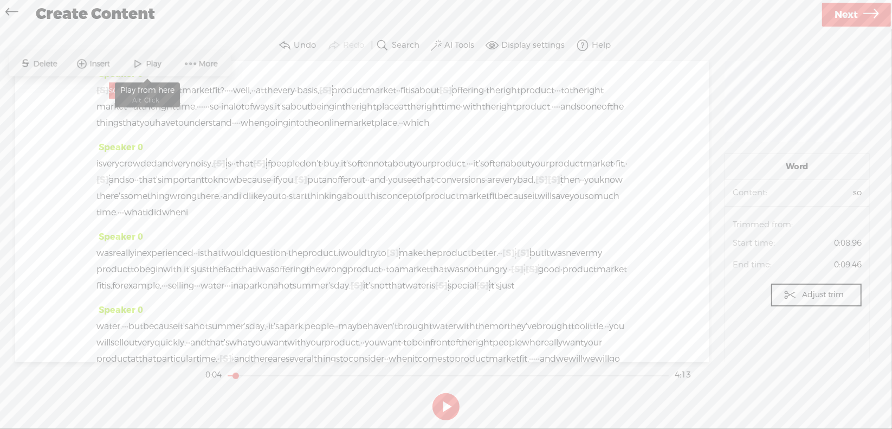
click at [141, 63] on span at bounding box center [138, 64] width 16 height 20
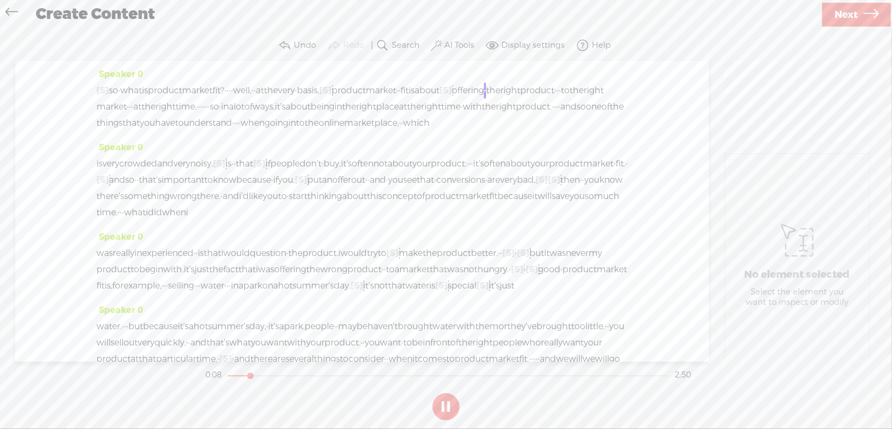
click at [443, 403] on button at bounding box center [446, 406] width 27 height 27
drag, startPoint x: 269, startPoint y: 90, endPoint x: 403, endPoint y: 96, distance: 134.6
click at [403, 96] on div "[S] · · · · · · · · · · · · · · · · · · · · · · · · · · · · · · · · · · · · so …" at bounding box center [362, 106] width 531 height 49
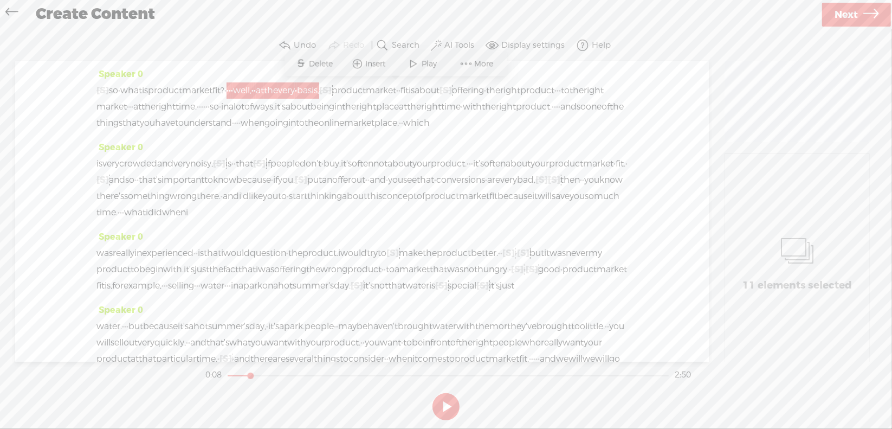
click at [319, 59] on span "Delete" at bounding box center [323, 64] width 27 height 11
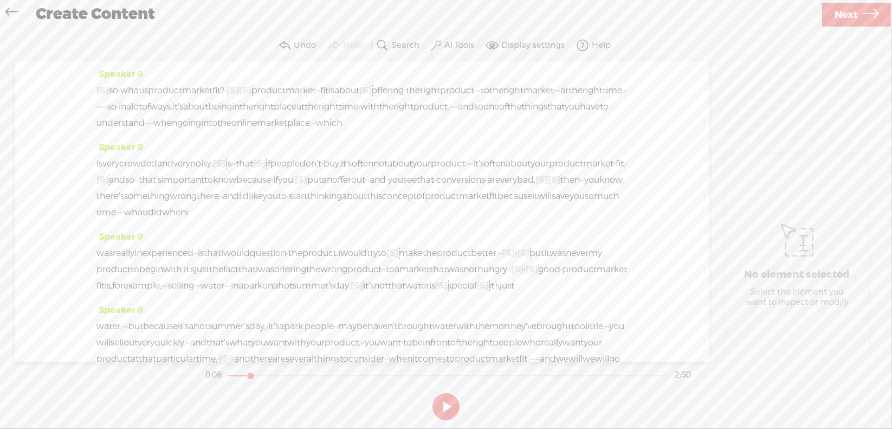
drag, startPoint x: 118, startPoint y: 95, endPoint x: 122, endPoint y: 89, distance: 7.1
click at [118, 94] on span "so" at bounding box center [113, 90] width 9 height 16
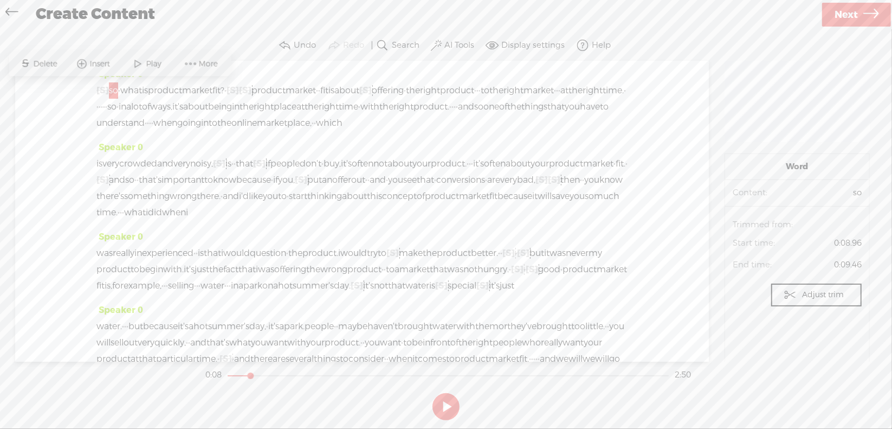
click at [147, 62] on span "Play" at bounding box center [155, 64] width 18 height 11
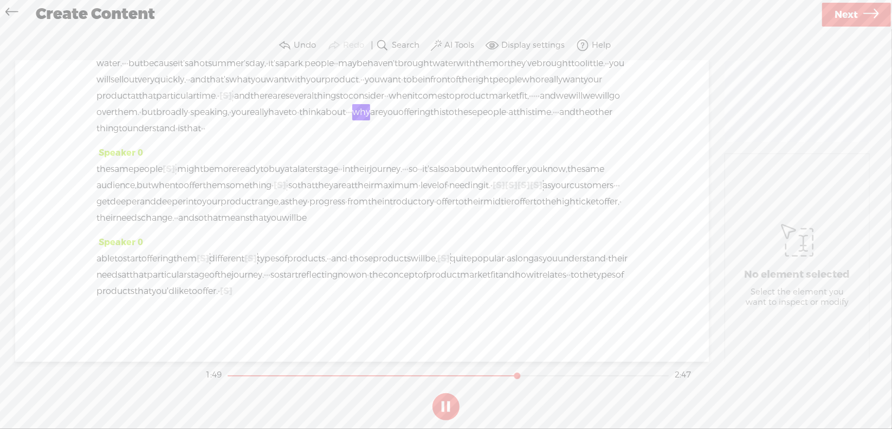
scroll to position [325, 0]
click at [441, 406] on button at bounding box center [446, 406] width 27 height 27
drag, startPoint x: 168, startPoint y: 187, endPoint x: 348, endPoint y: 185, distance: 179.5
click at [348, 185] on div "the same people [S] · · · · · might be more ready to buy at a later stage · · i…" at bounding box center [362, 193] width 531 height 65
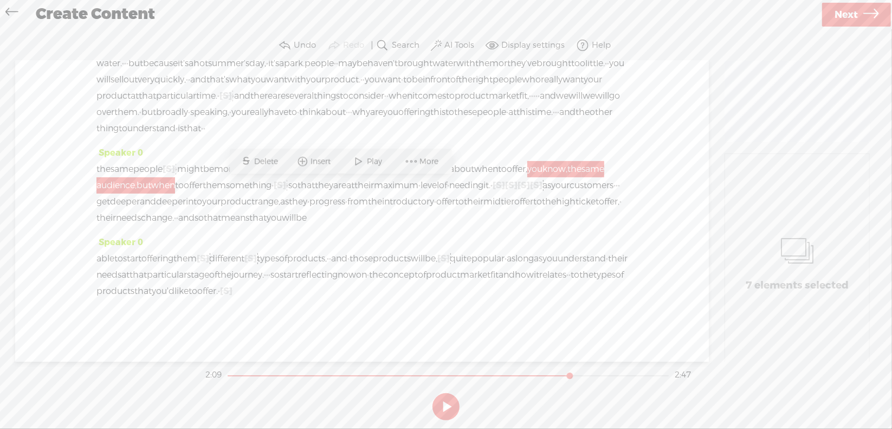
click at [137, 190] on span "audience," at bounding box center [117, 185] width 40 height 16
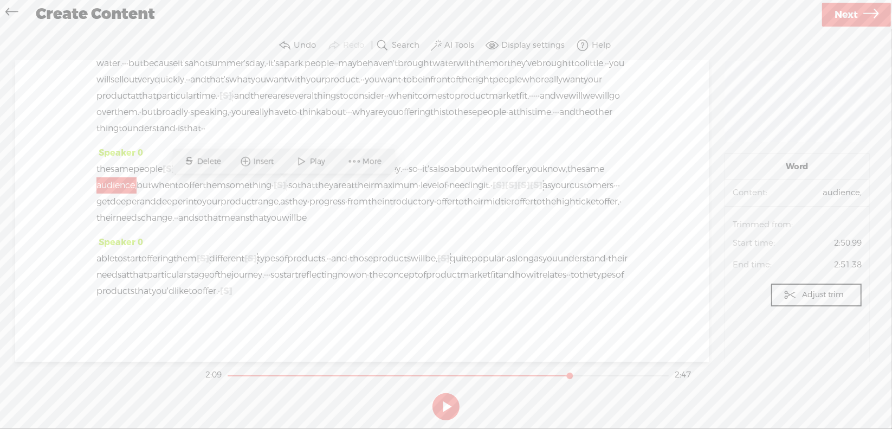
drag, startPoint x: 100, startPoint y: 188, endPoint x: 324, endPoint y: 190, distance: 223.9
click at [324, 190] on div "the same people [S] · · · · · might be more ready to buy at a later stage · · i…" at bounding box center [362, 193] width 531 height 65
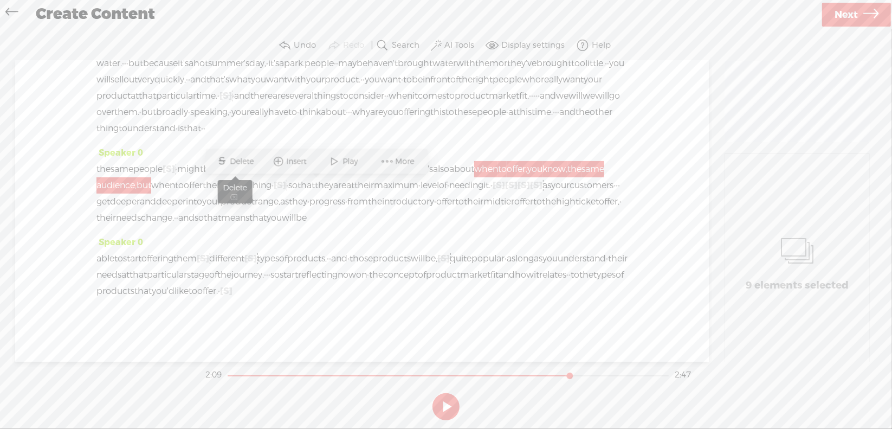
click at [234, 161] on span "Delete" at bounding box center [243, 161] width 27 height 11
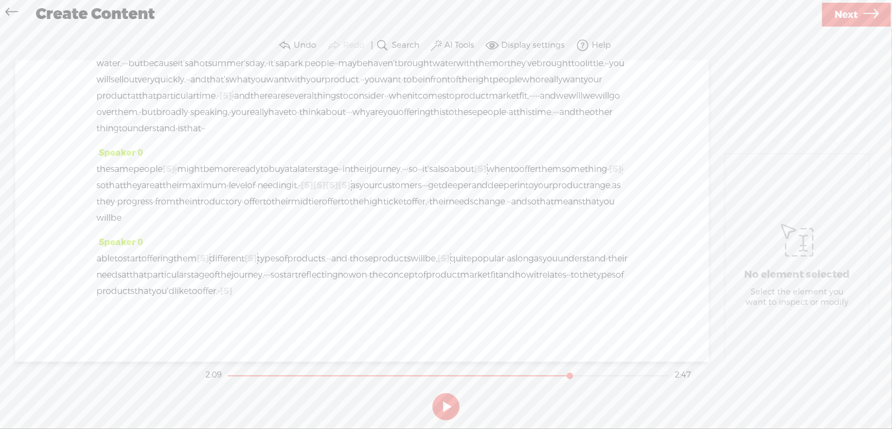
click at [293, 169] on span "at" at bounding box center [289, 169] width 8 height 16
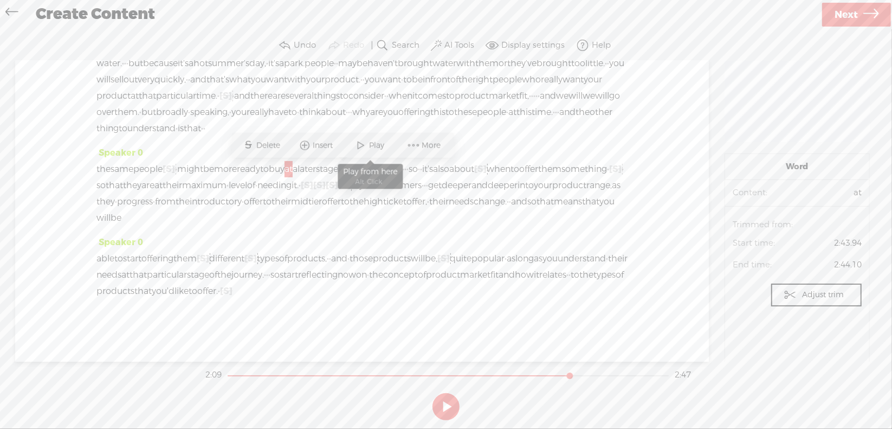
click at [363, 144] on span at bounding box center [361, 146] width 16 height 20
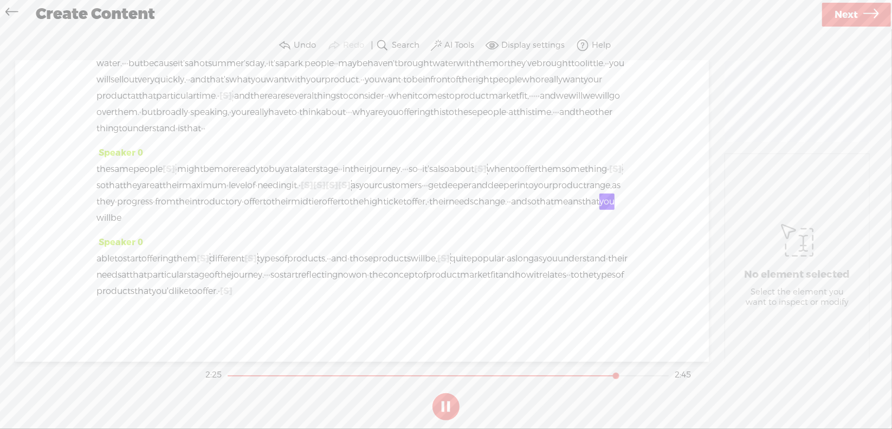
scroll to position [360, 0]
click at [852, 10] on span "Next" at bounding box center [846, 15] width 23 height 28
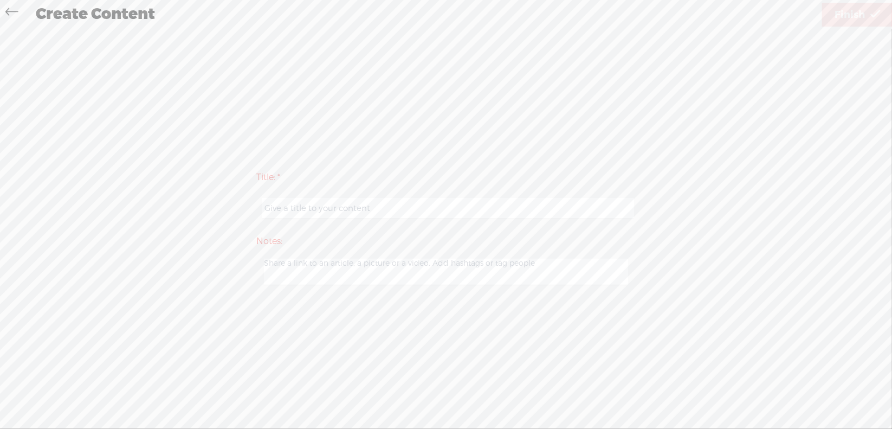
click at [374, 214] on input "text" at bounding box center [447, 208] width 371 height 21
type input "Prod2Mod1"
click at [846, 15] on span "Finish" at bounding box center [850, 15] width 30 height 28
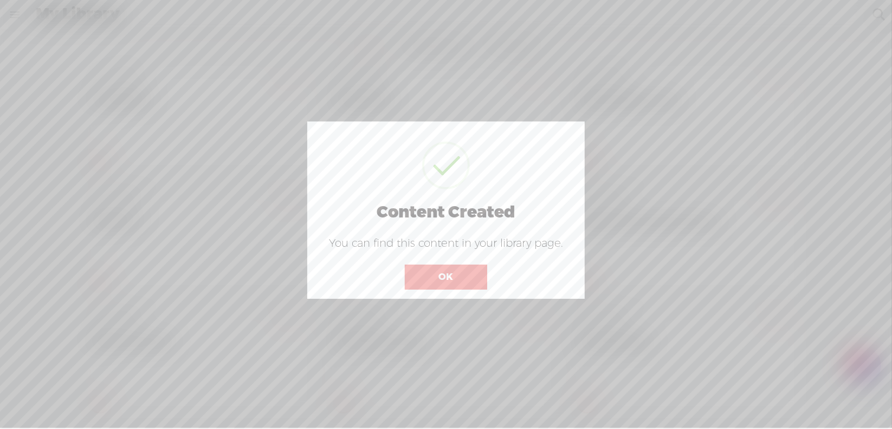
click at [450, 274] on button "OK" at bounding box center [446, 277] width 82 height 25
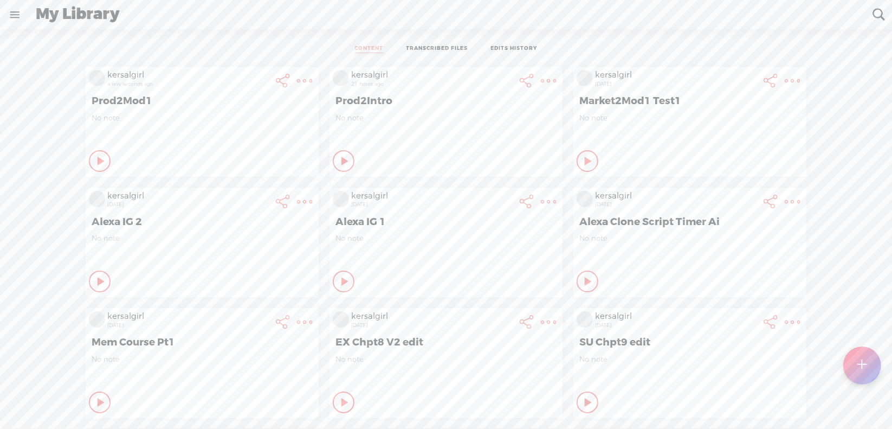
click at [297, 81] on t at bounding box center [304, 80] width 15 height 15
